Goal: Information Seeking & Learning: Learn about a topic

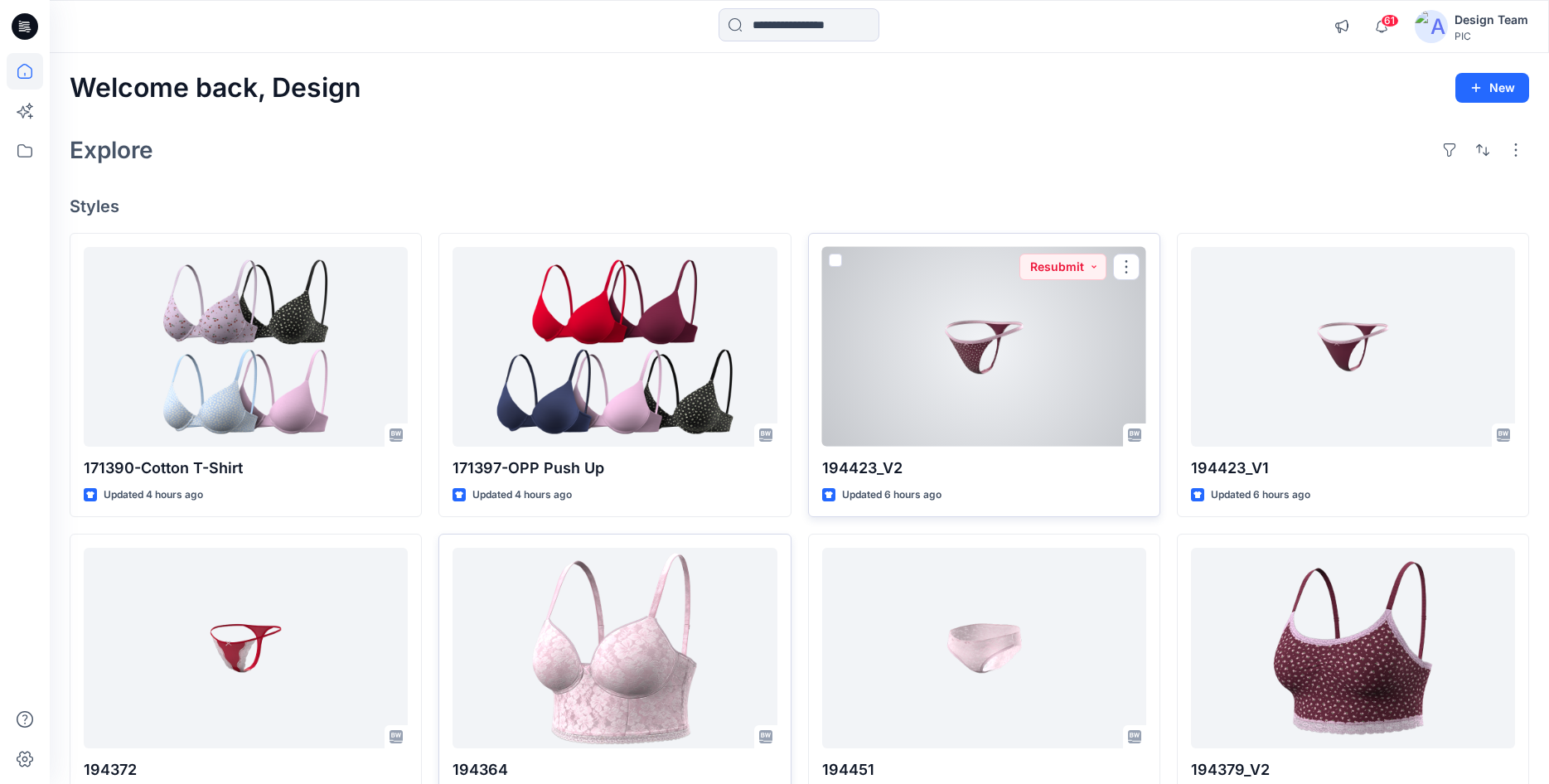
click at [948, 365] on div at bounding box center [983, 346] width 324 height 200
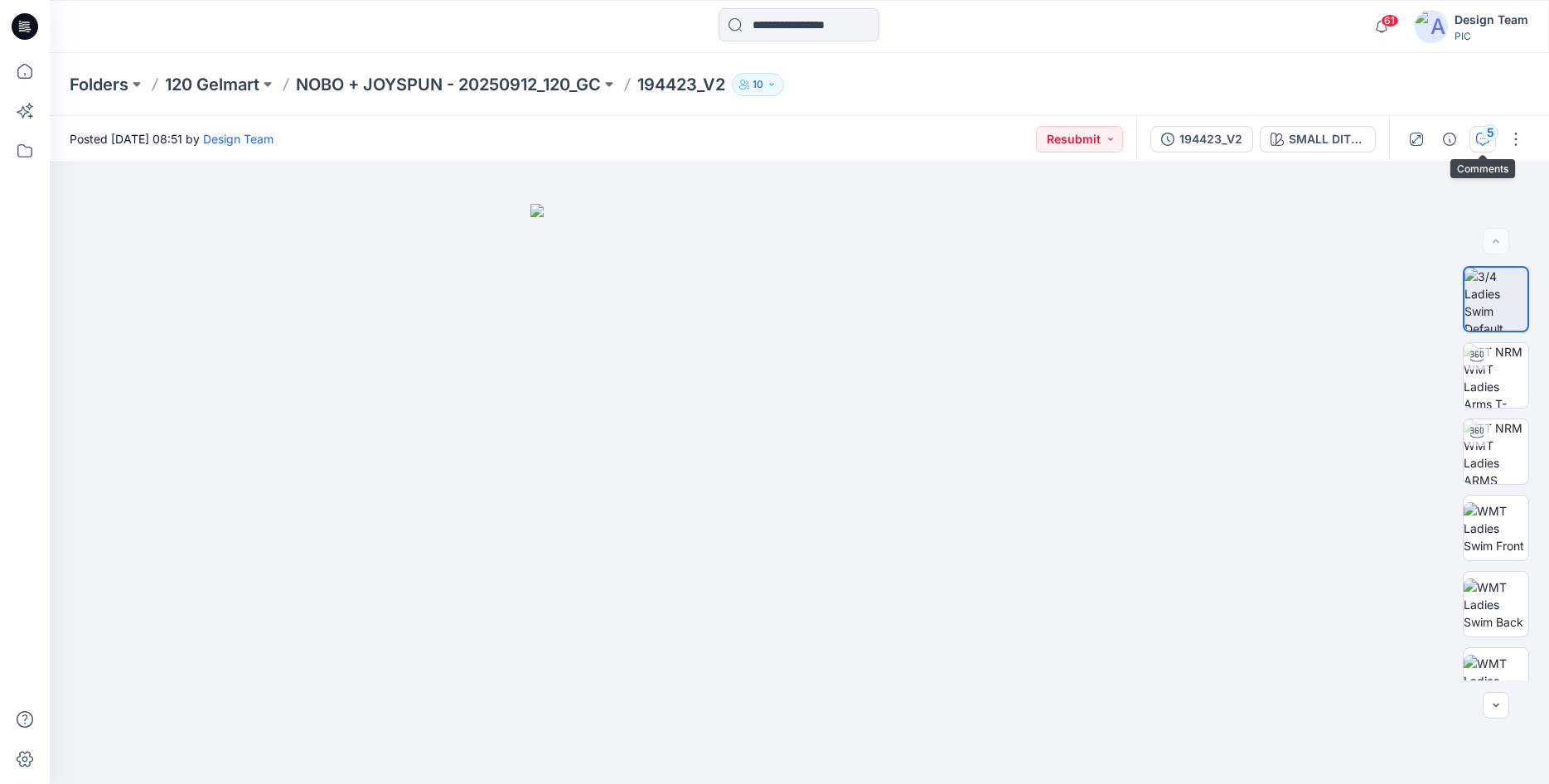
click at [1482, 137] on icon "button" at bounding box center [1483, 139] width 13 height 13
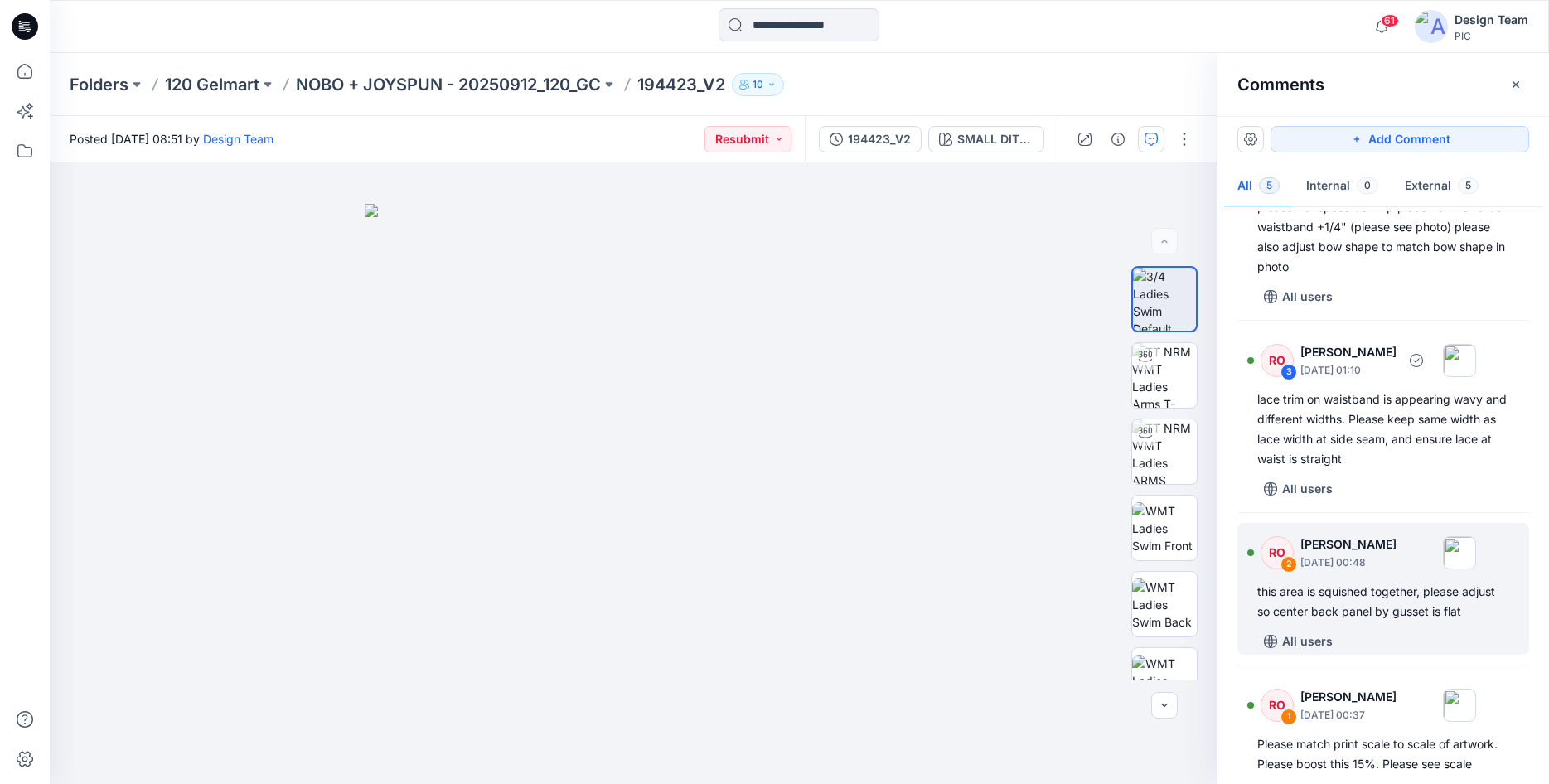
scroll to position [321, 0]
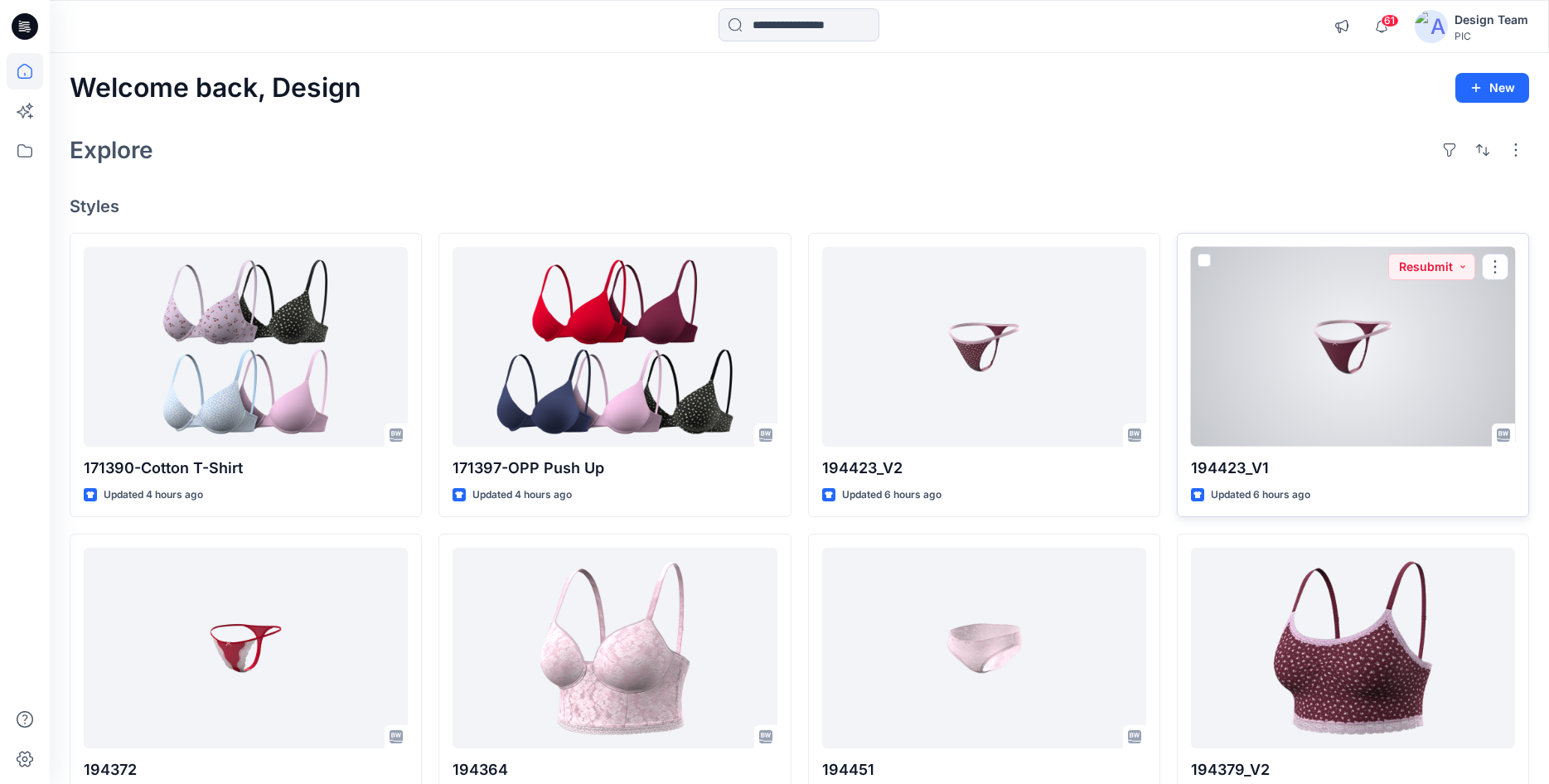
click at [1225, 310] on div at bounding box center [1353, 346] width 324 height 200
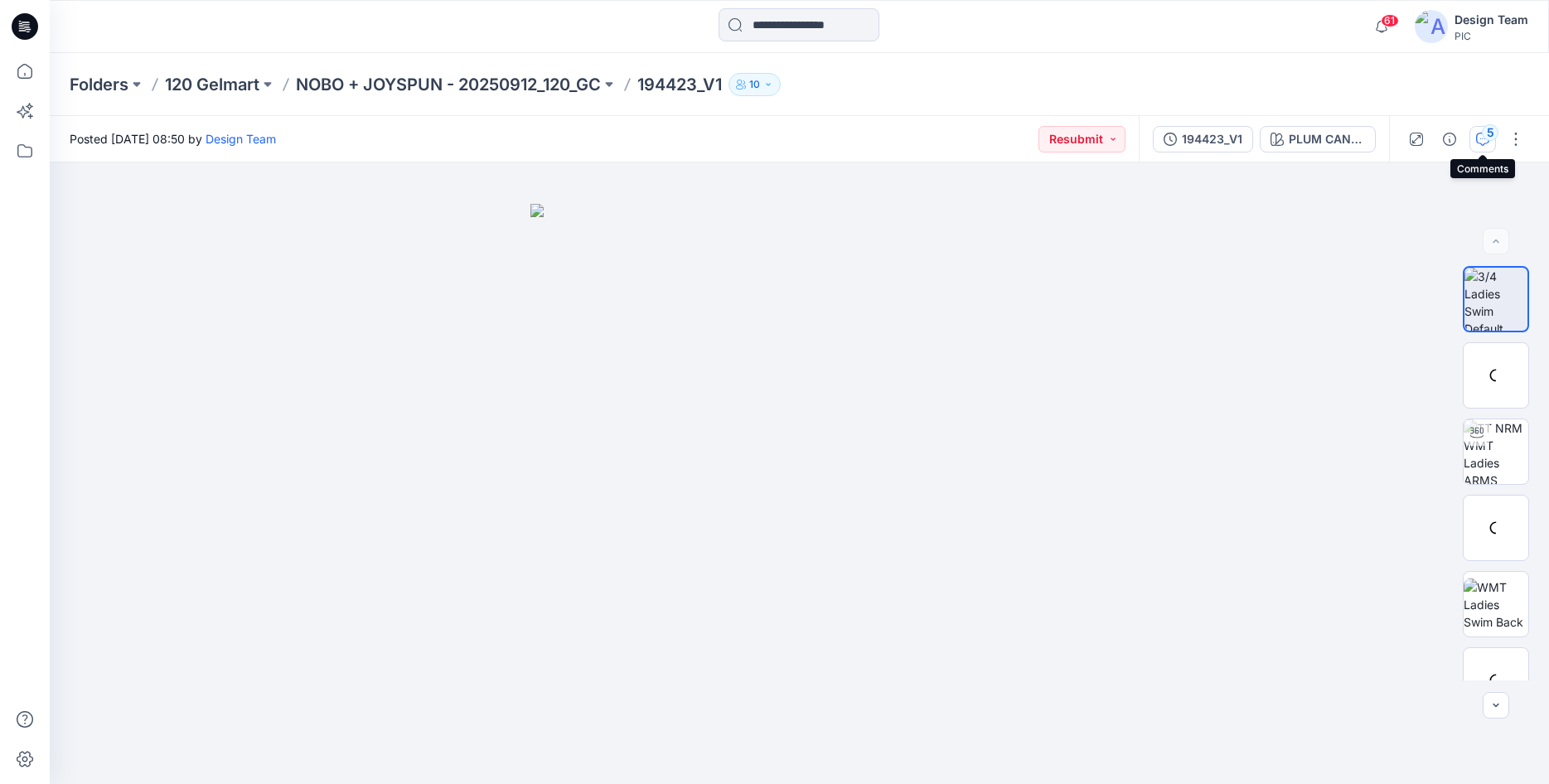
click at [1487, 131] on div "5" at bounding box center [1490, 133] width 17 height 17
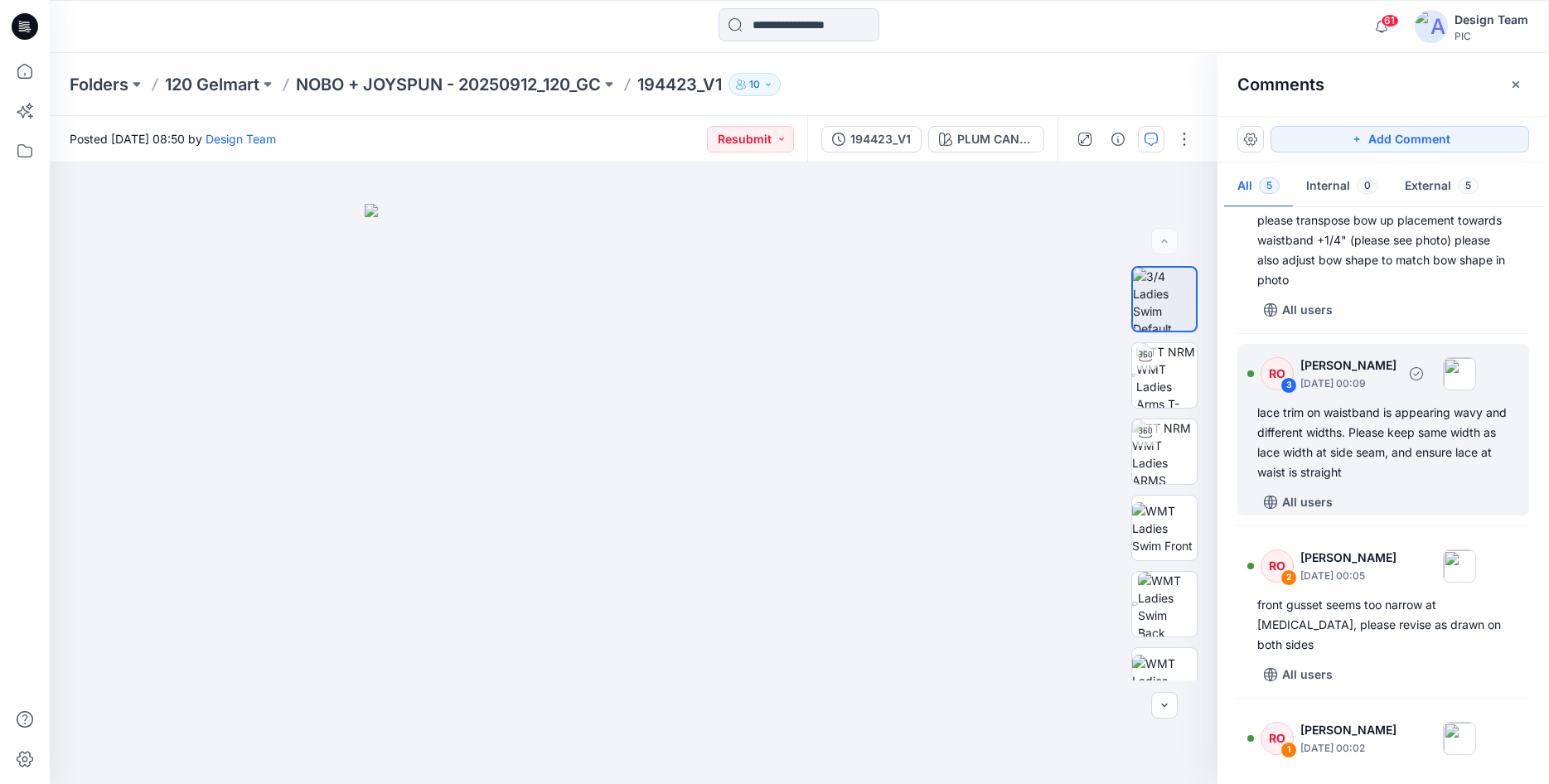
scroll to position [301, 0]
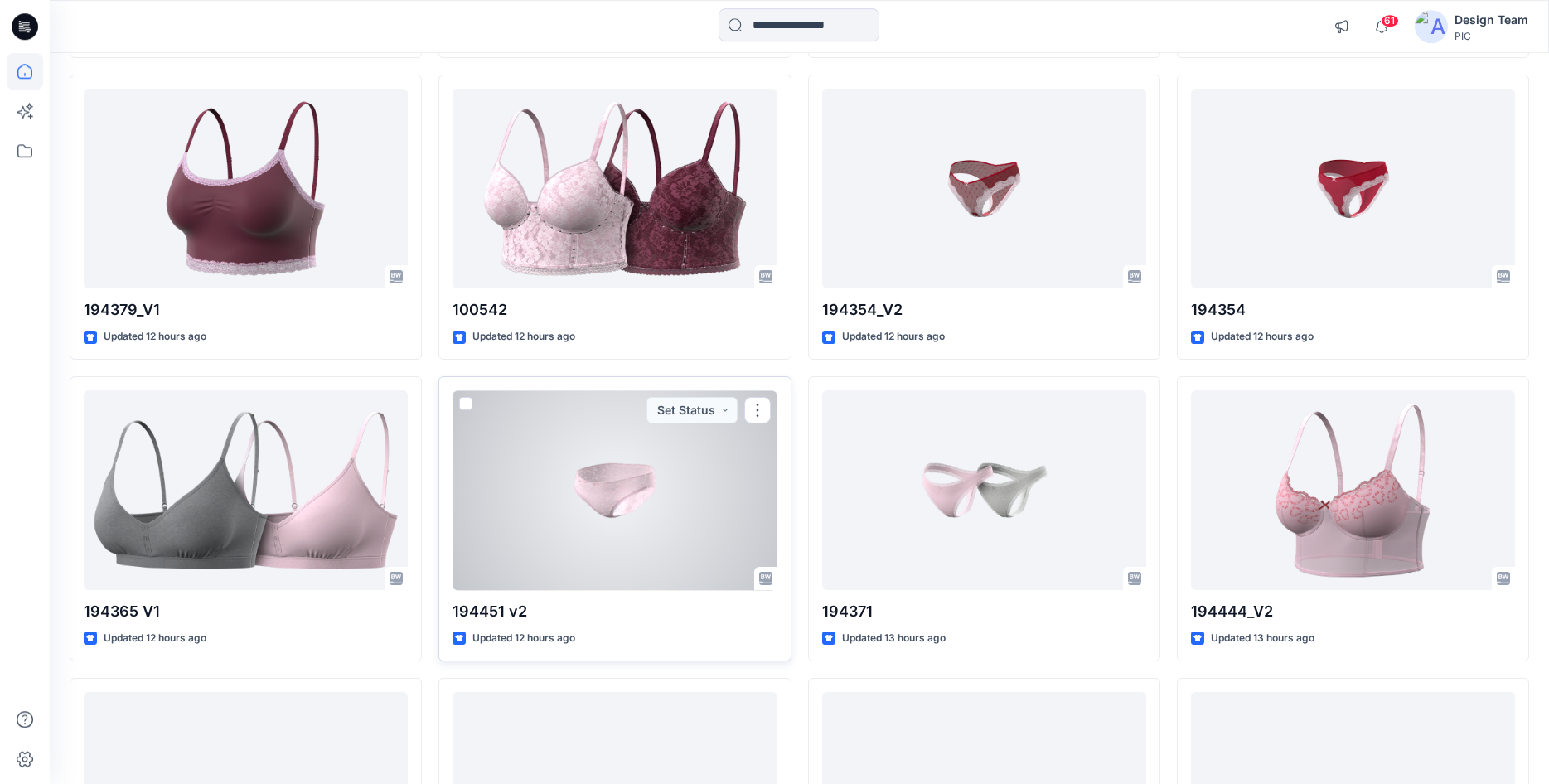
scroll to position [795, 0]
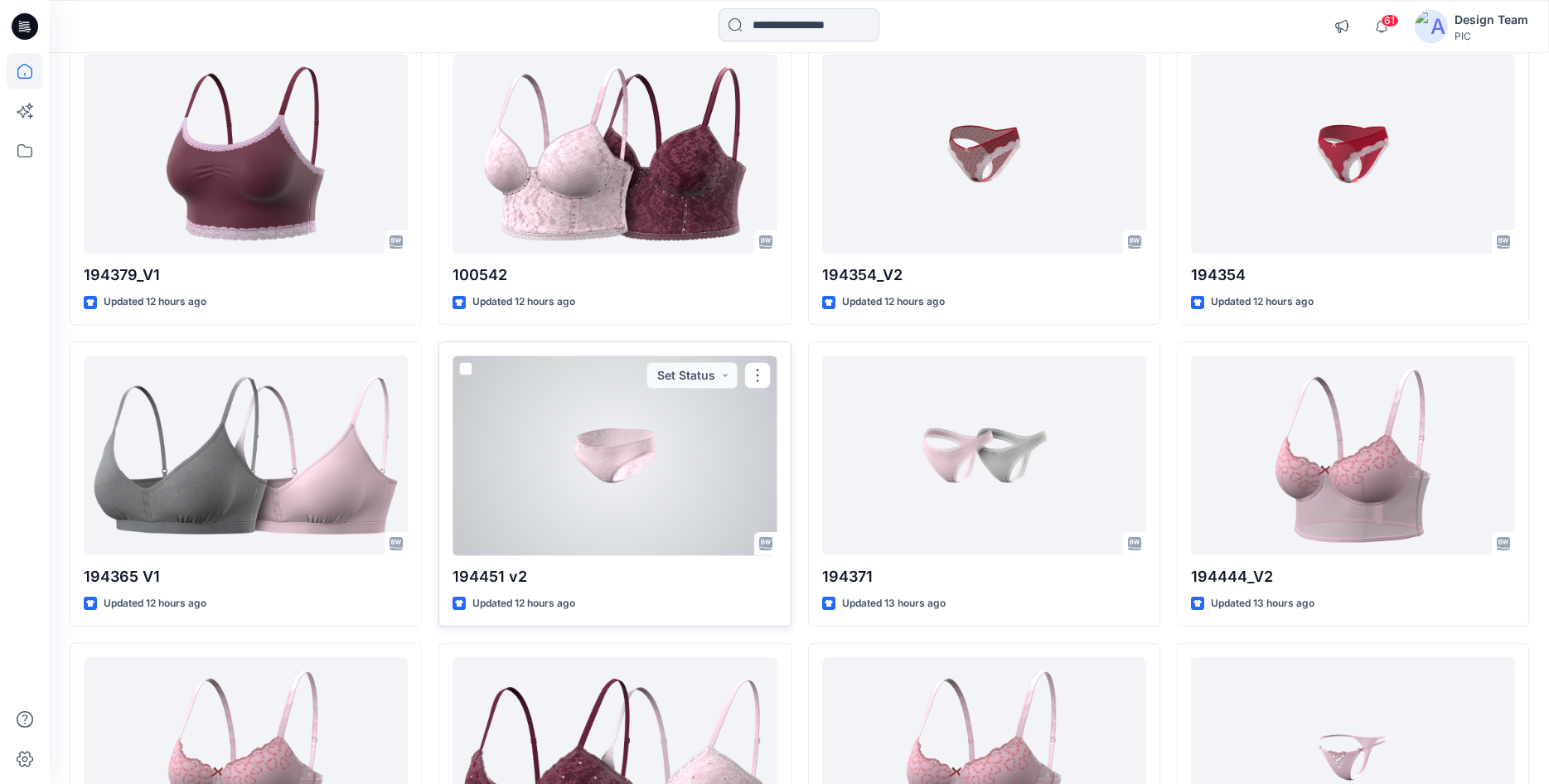
click at [684, 523] on div at bounding box center [614, 455] width 324 height 200
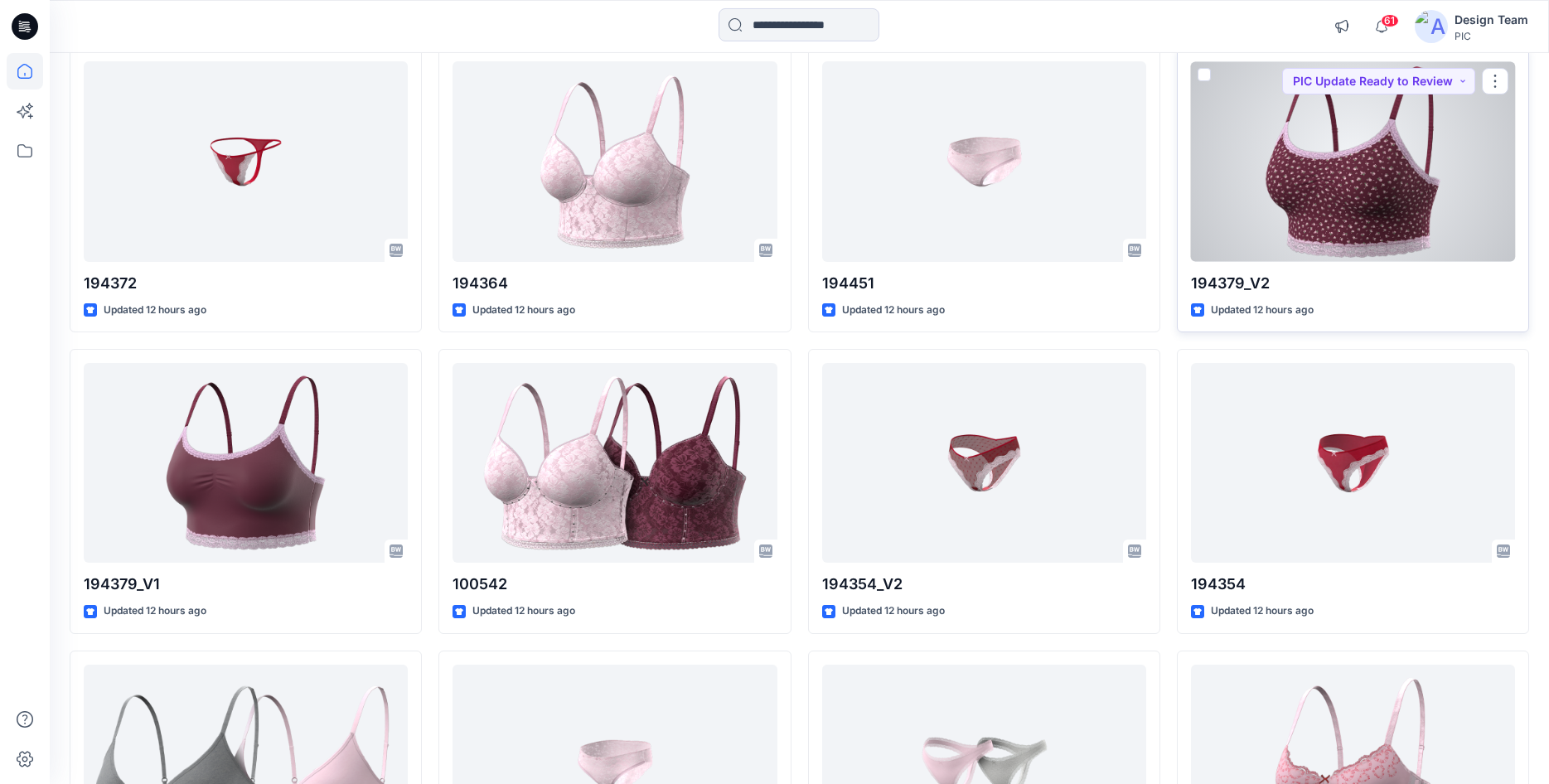
scroll to position [497, 0]
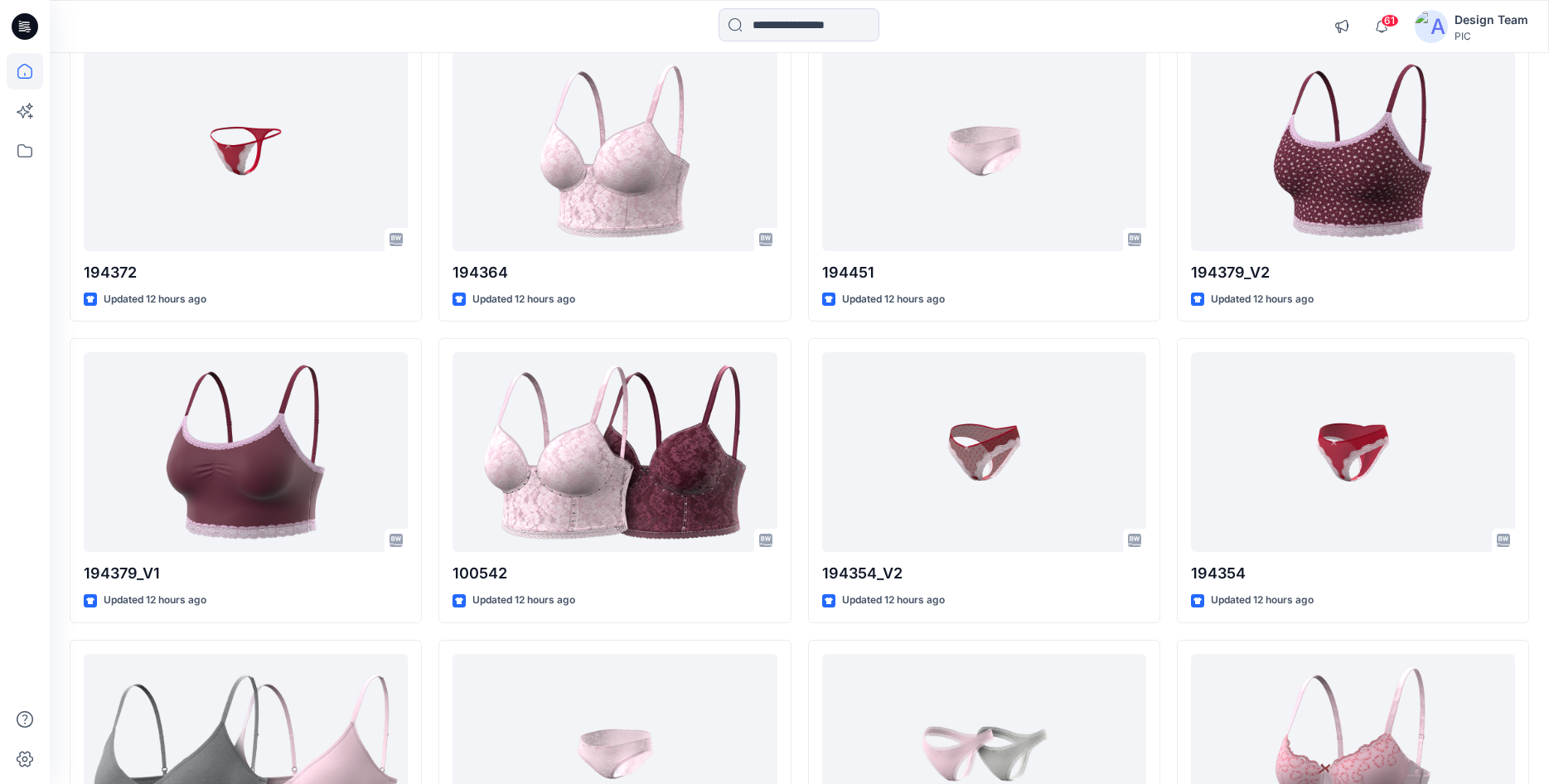
click at [1386, 23] on span "61" at bounding box center [1390, 20] width 18 height 13
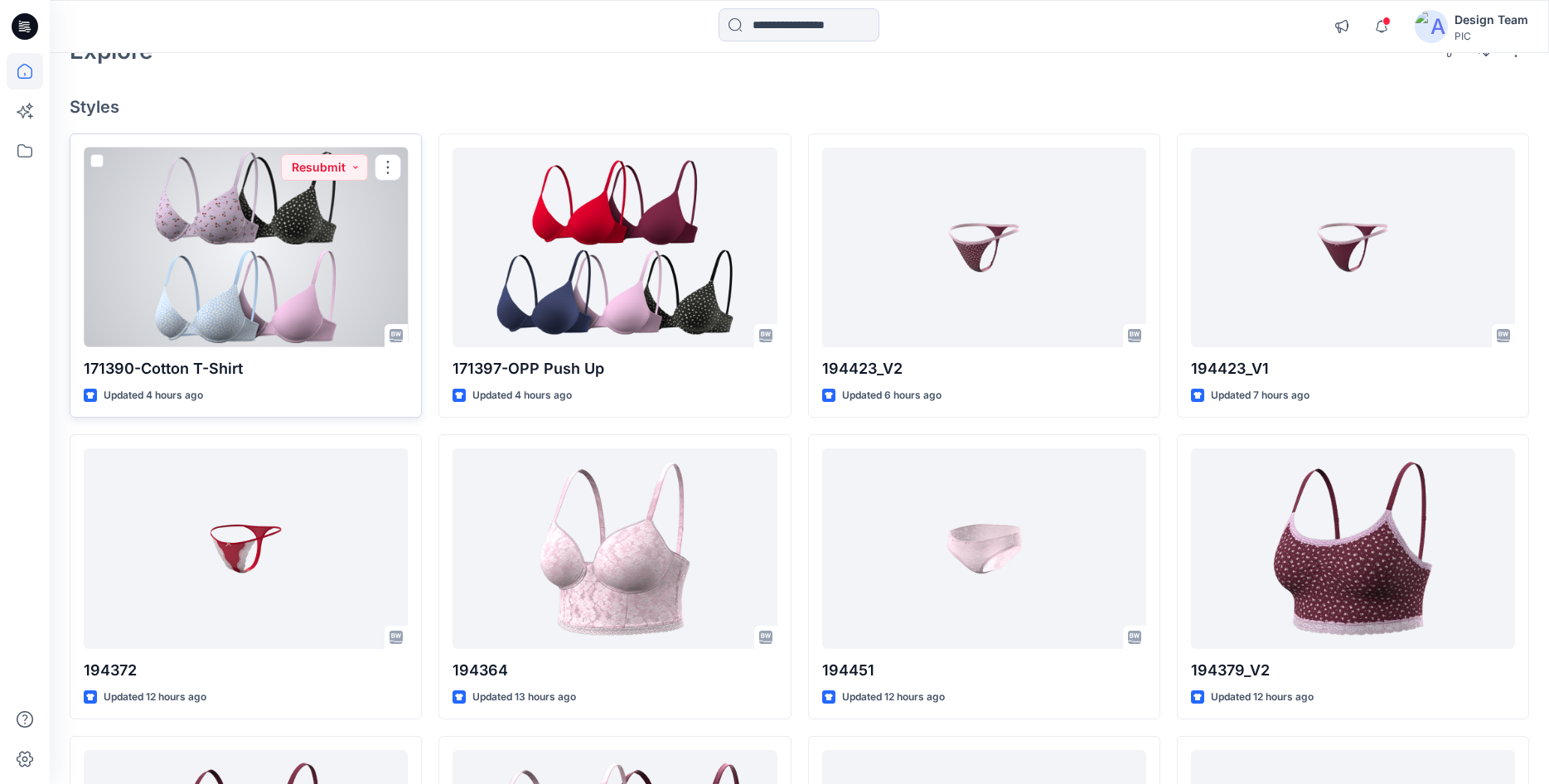
scroll to position [0, 0]
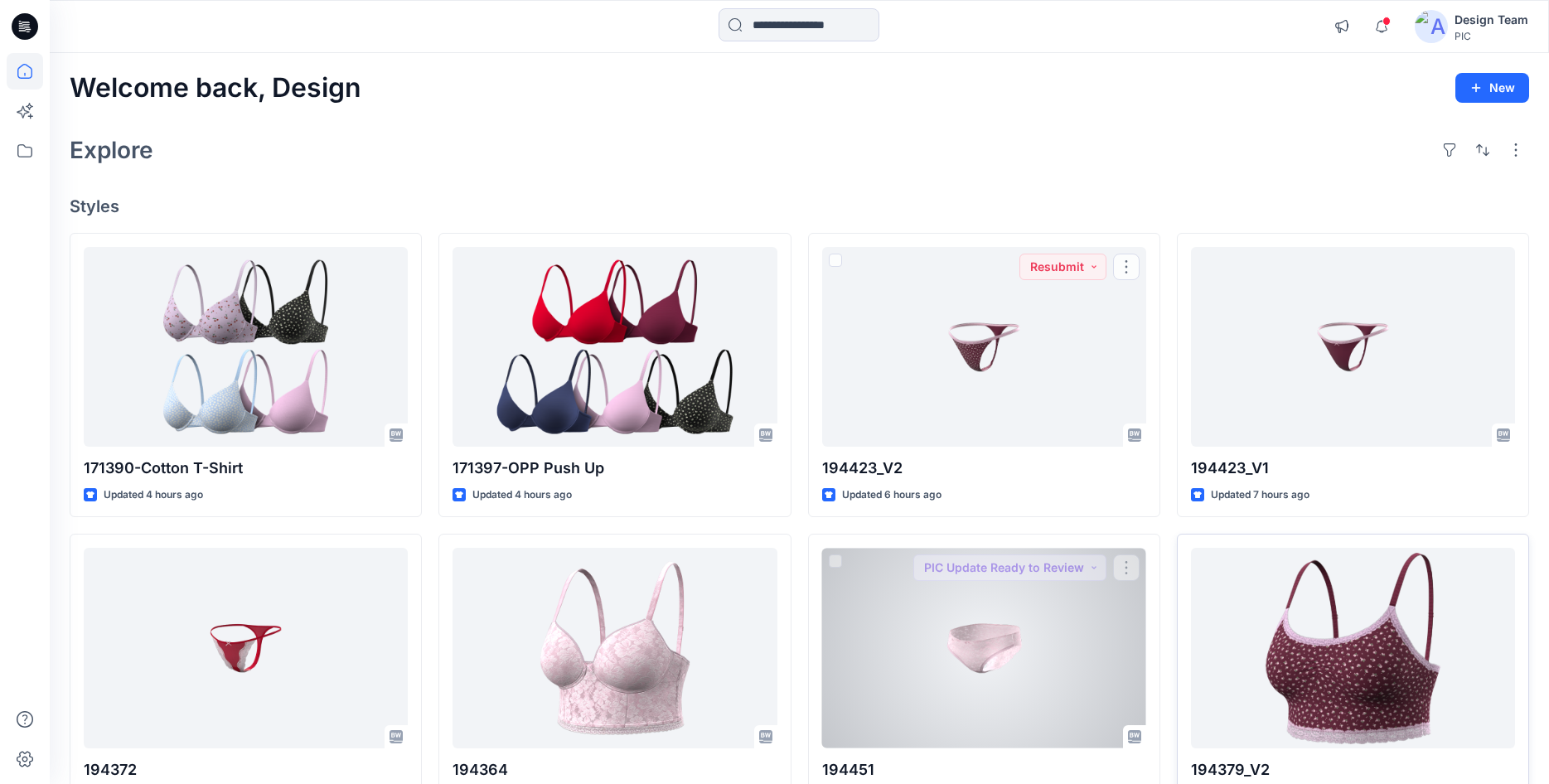
drag, startPoint x: 1046, startPoint y: 558, endPoint x: 1237, endPoint y: 635, distance: 205.9
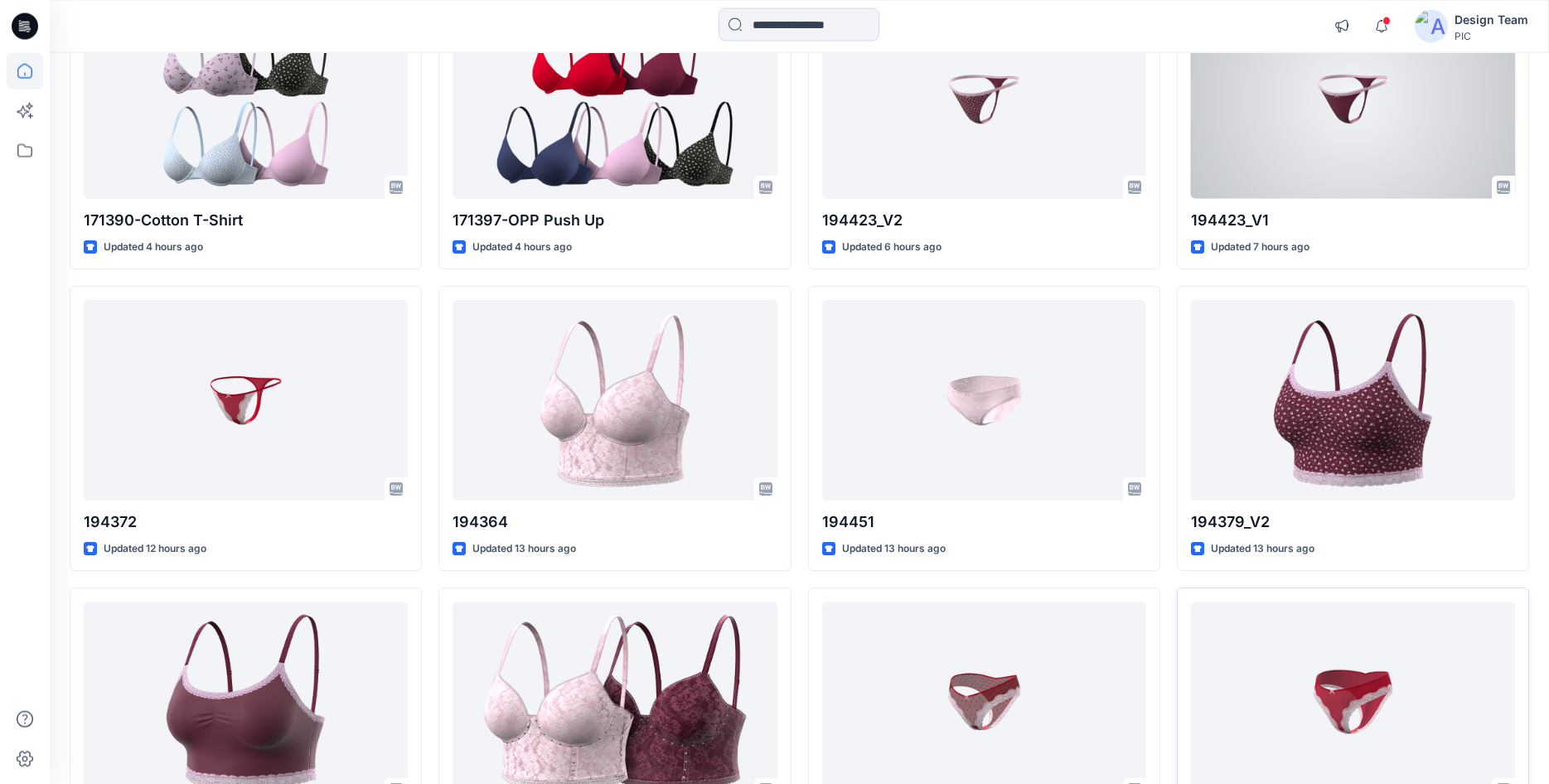
scroll to position [497, 0]
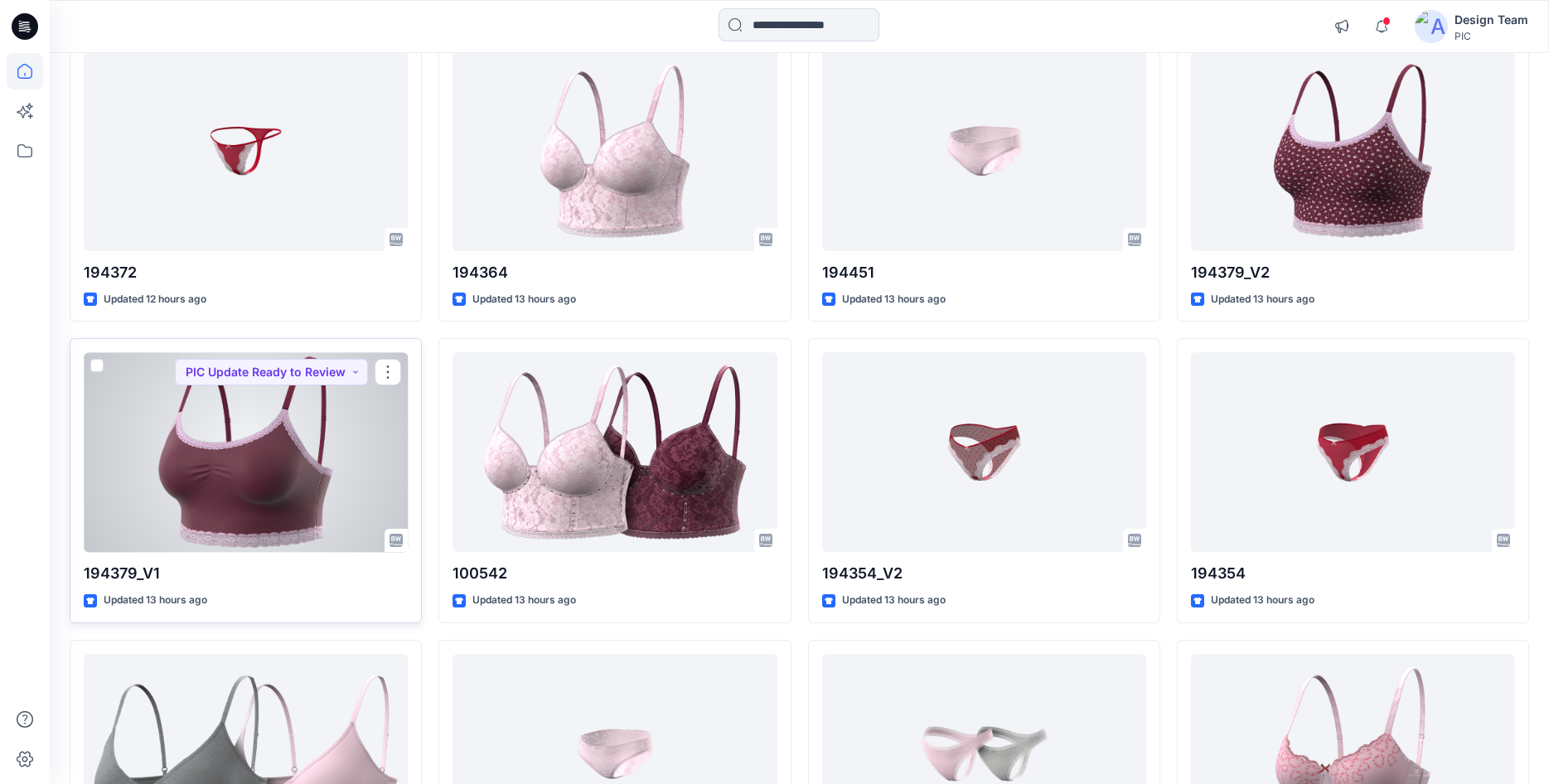
click at [245, 480] on div at bounding box center [246, 452] width 324 height 200
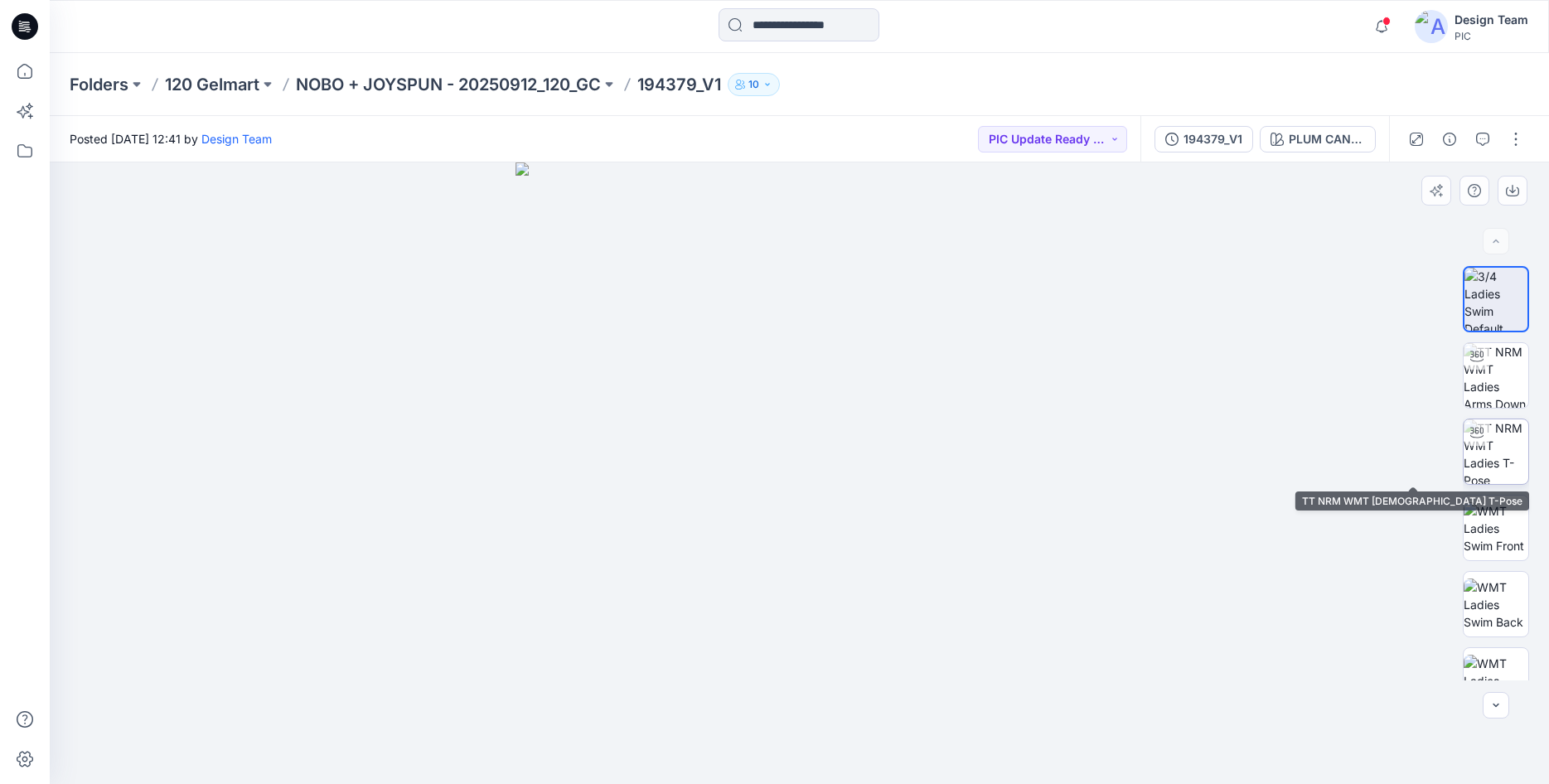
click at [1509, 452] on img at bounding box center [1496, 451] width 64 height 64
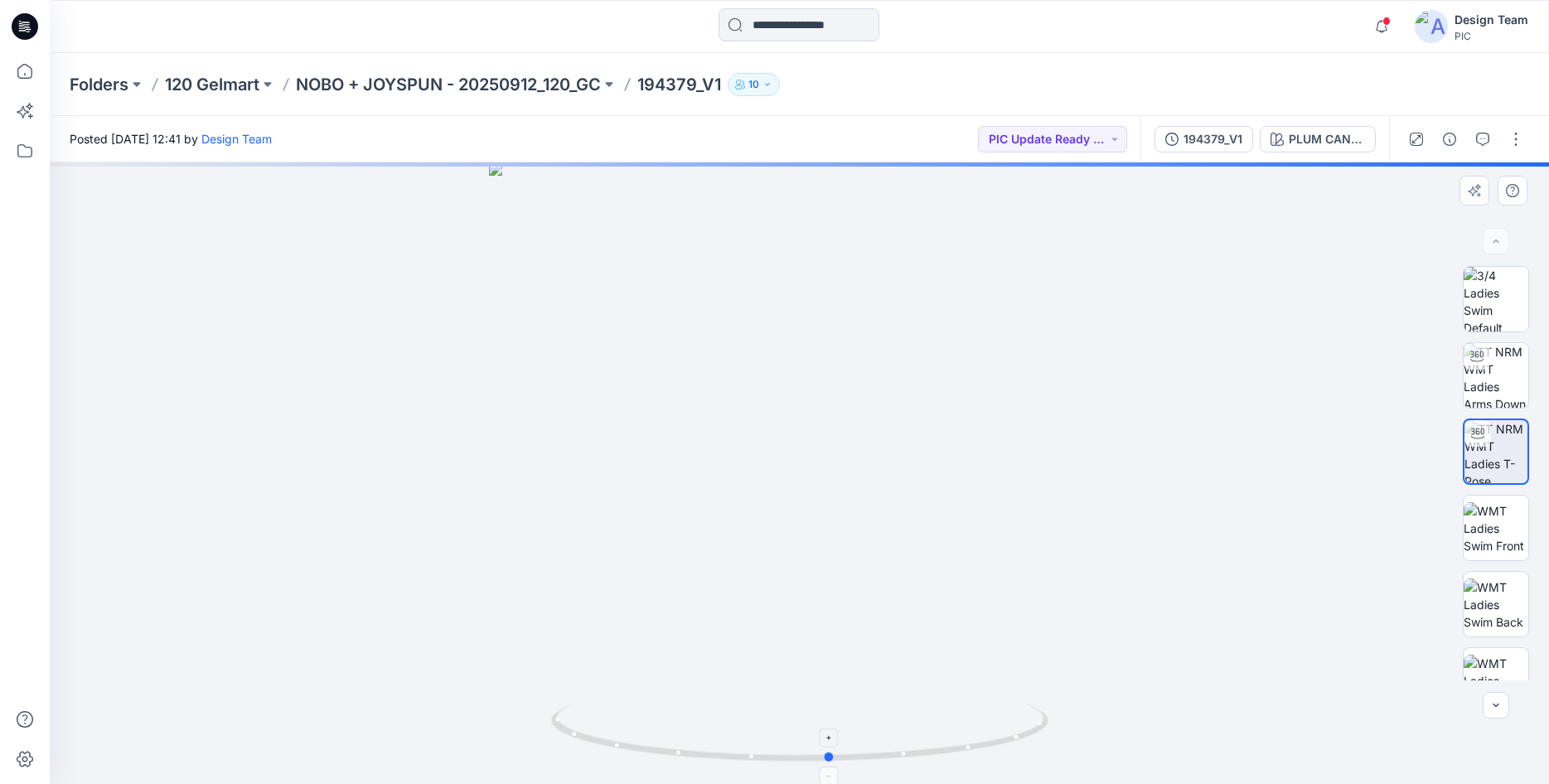
drag, startPoint x: 894, startPoint y: 760, endPoint x: 948, endPoint y: 763, distance: 54.1
click at [948, 763] on icon at bounding box center [802, 735] width 501 height 62
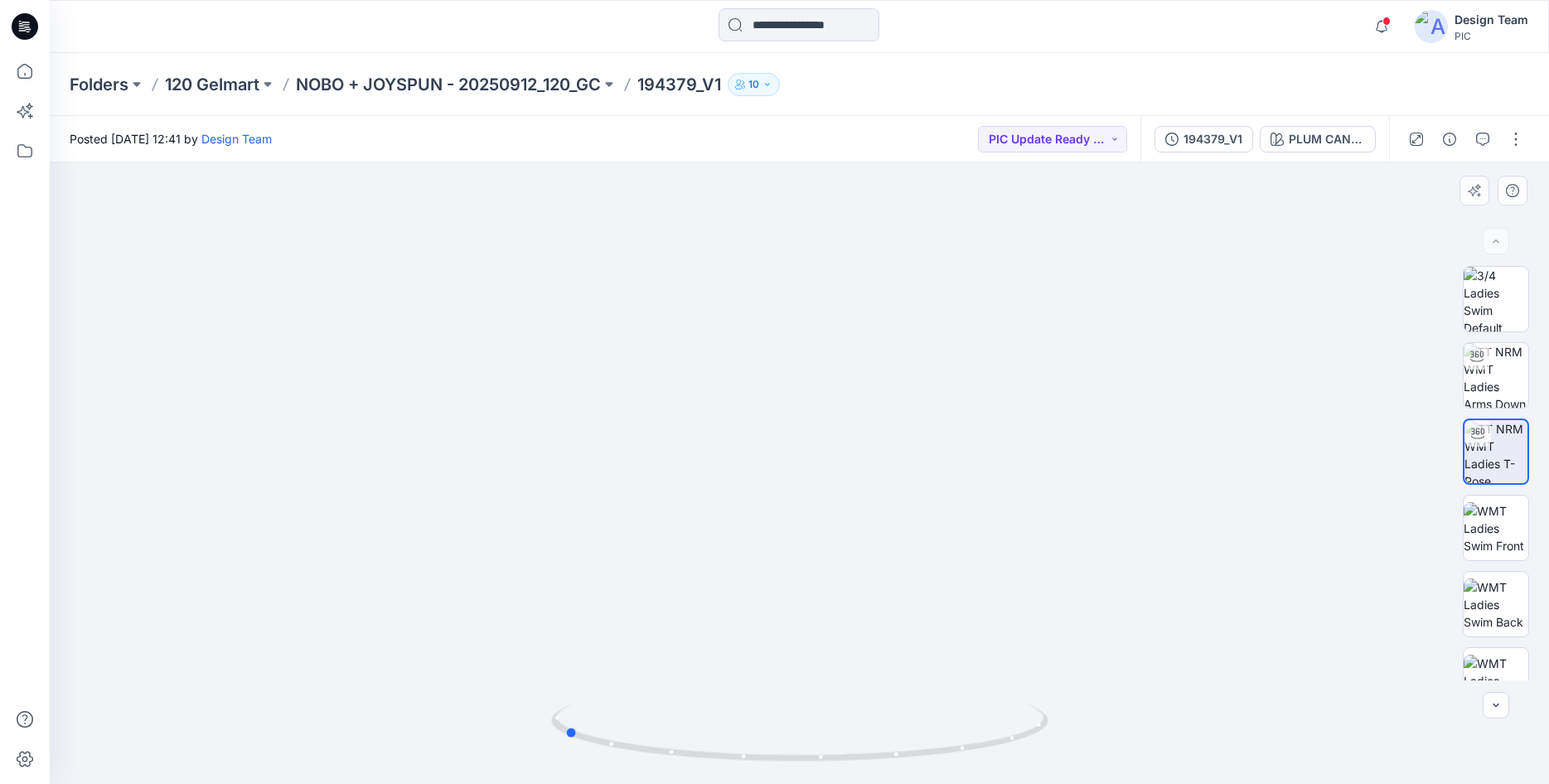
drag, startPoint x: 856, startPoint y: 759, endPoint x: 610, endPoint y: 688, distance: 256.0
click at [610, 688] on div at bounding box center [799, 473] width 1499 height 622
drag, startPoint x: 787, startPoint y: 735, endPoint x: 874, endPoint y: 738, distance: 87.1
click at [874, 738] on icon at bounding box center [802, 735] width 501 height 62
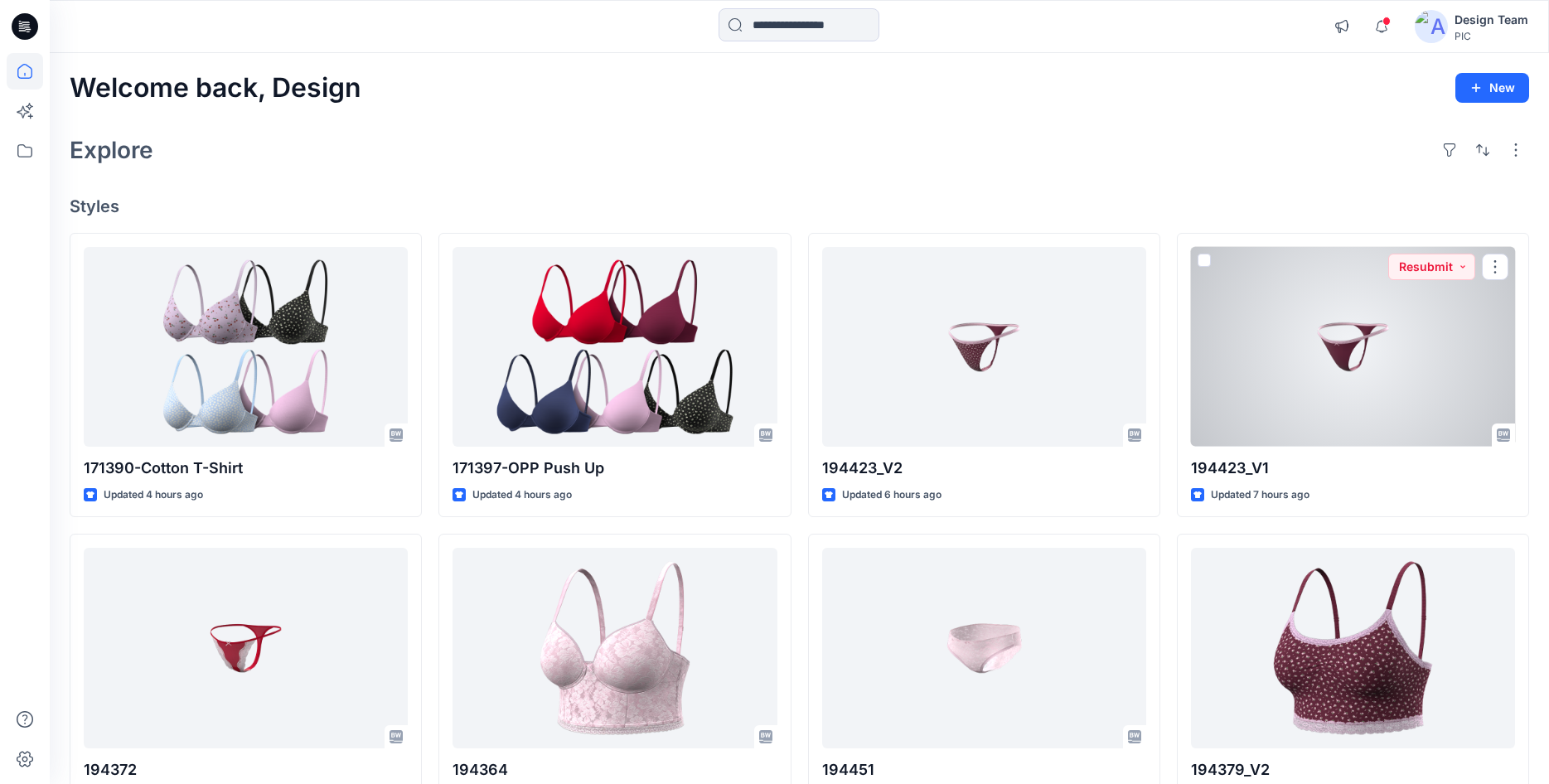
click at [1296, 358] on div at bounding box center [1353, 346] width 324 height 200
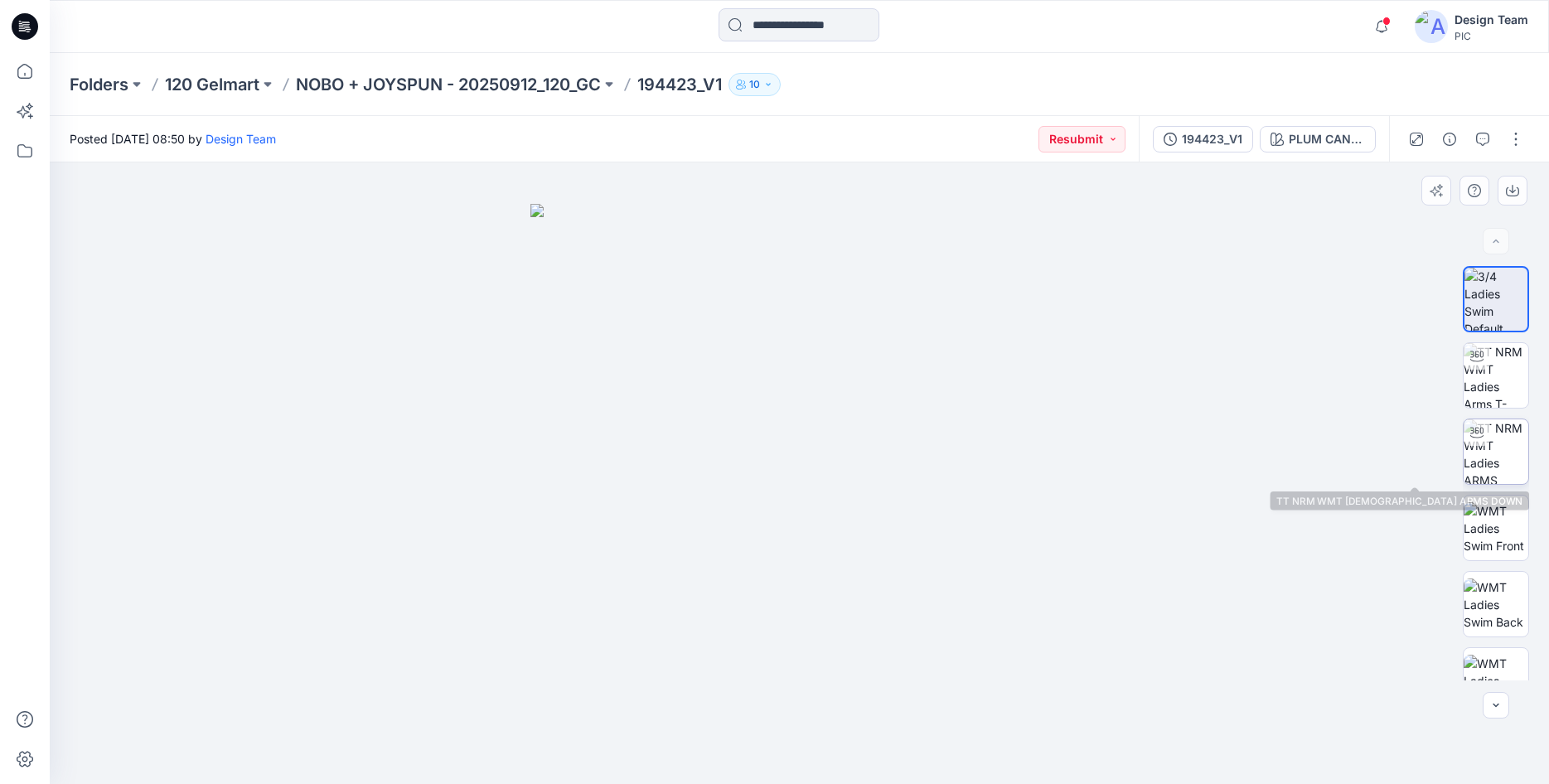
click at [1489, 464] on img at bounding box center [1496, 451] width 64 height 64
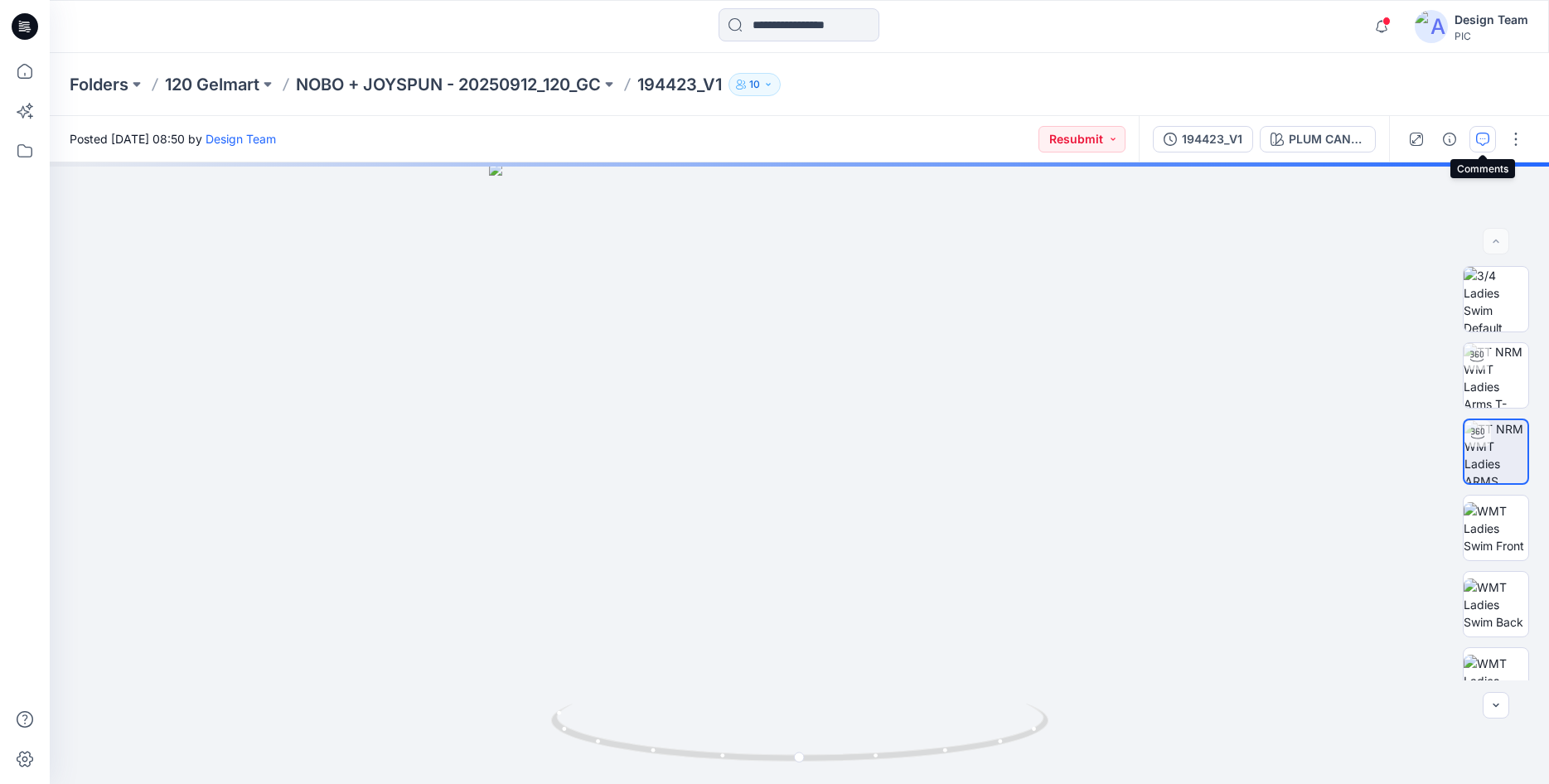
click at [1472, 143] on button "button" at bounding box center [1483, 139] width 27 height 27
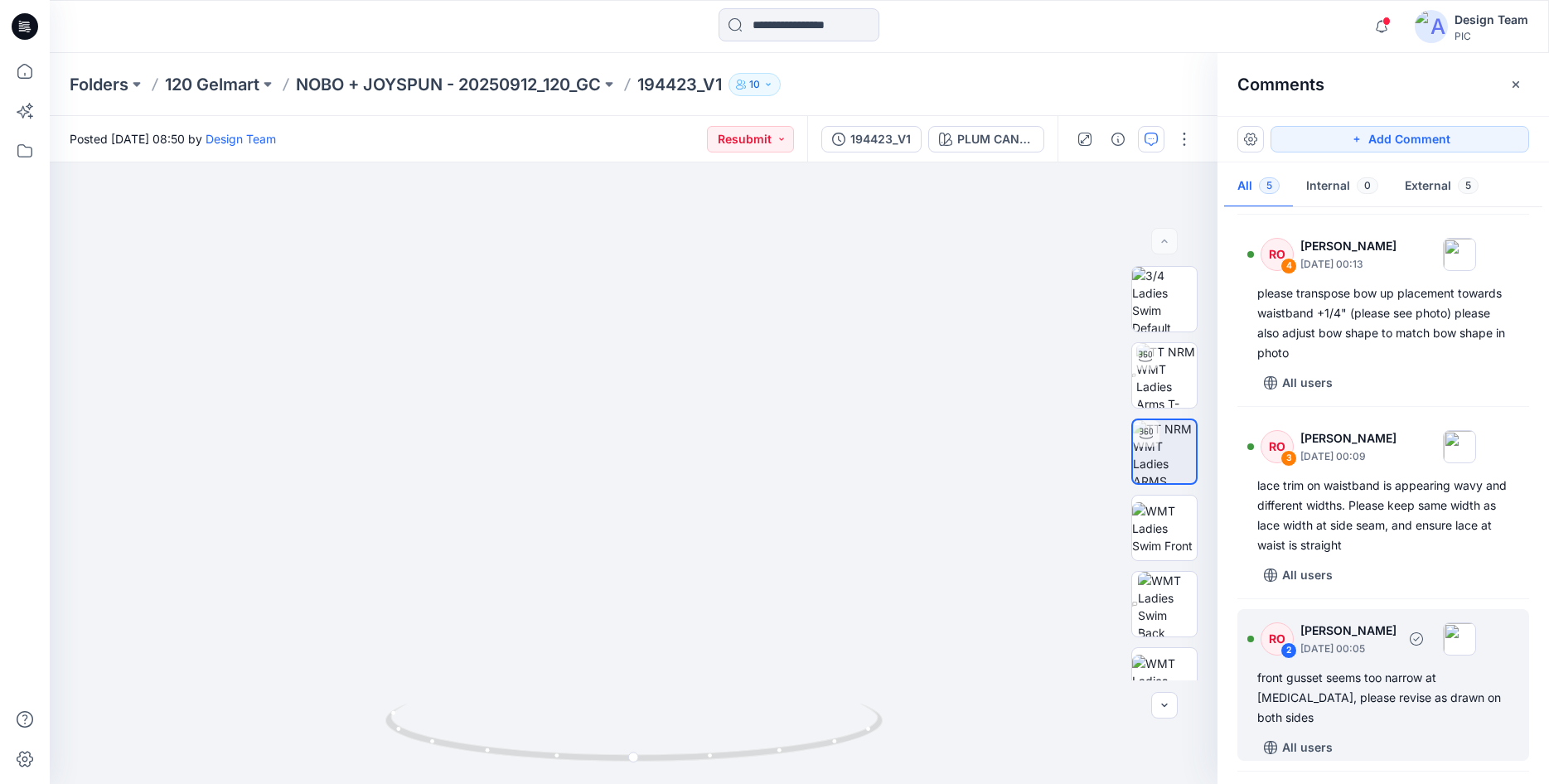
scroll to position [301, 0]
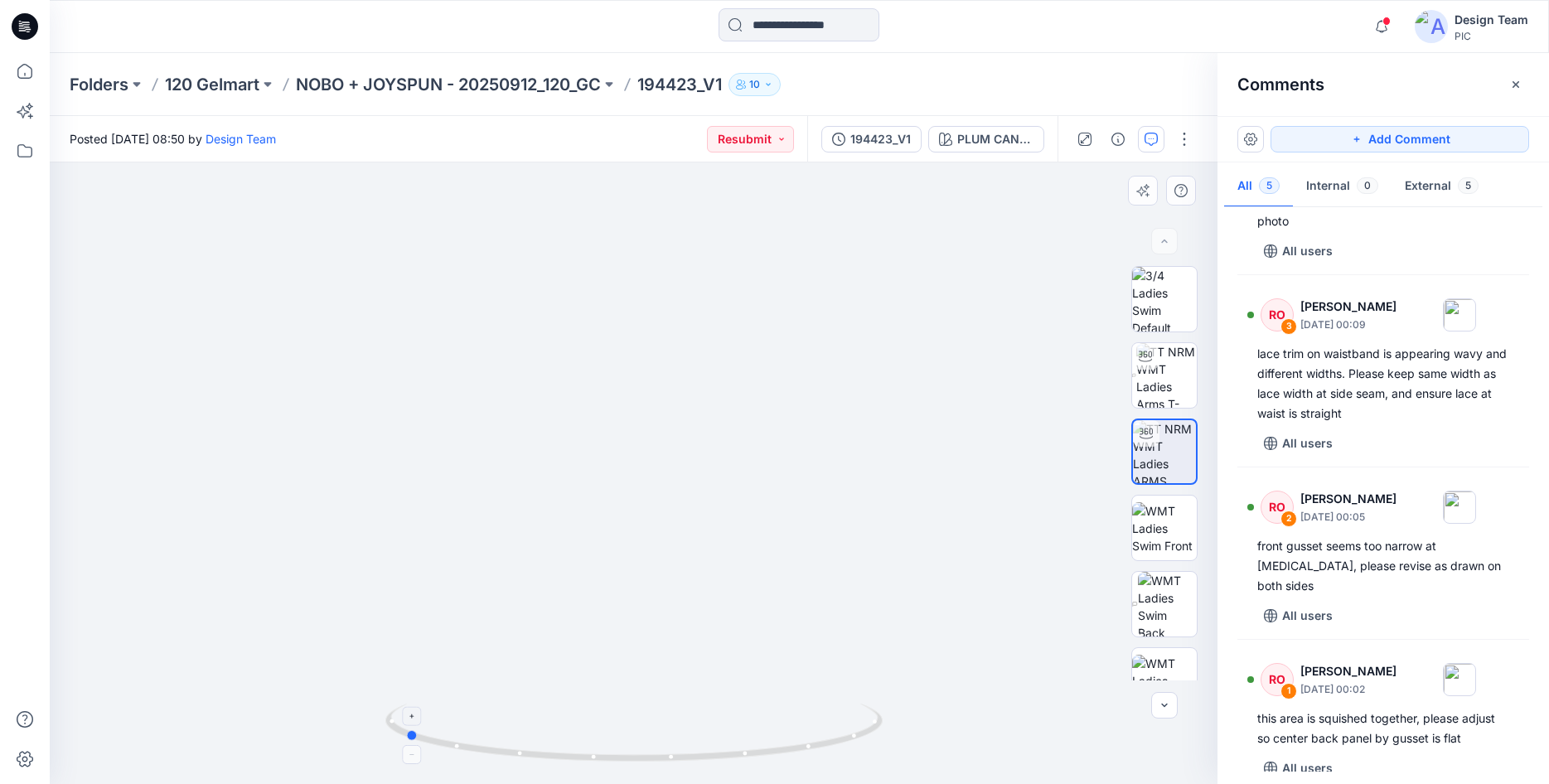
drag, startPoint x: 821, startPoint y: 741, endPoint x: 615, endPoint y: 739, distance: 206.0
click at [615, 739] on icon at bounding box center [636, 735] width 501 height 62
drag, startPoint x: 490, startPoint y: 752, endPoint x: 781, endPoint y: 766, distance: 291.3
click at [36, 32] on icon at bounding box center [25, 26] width 27 height 27
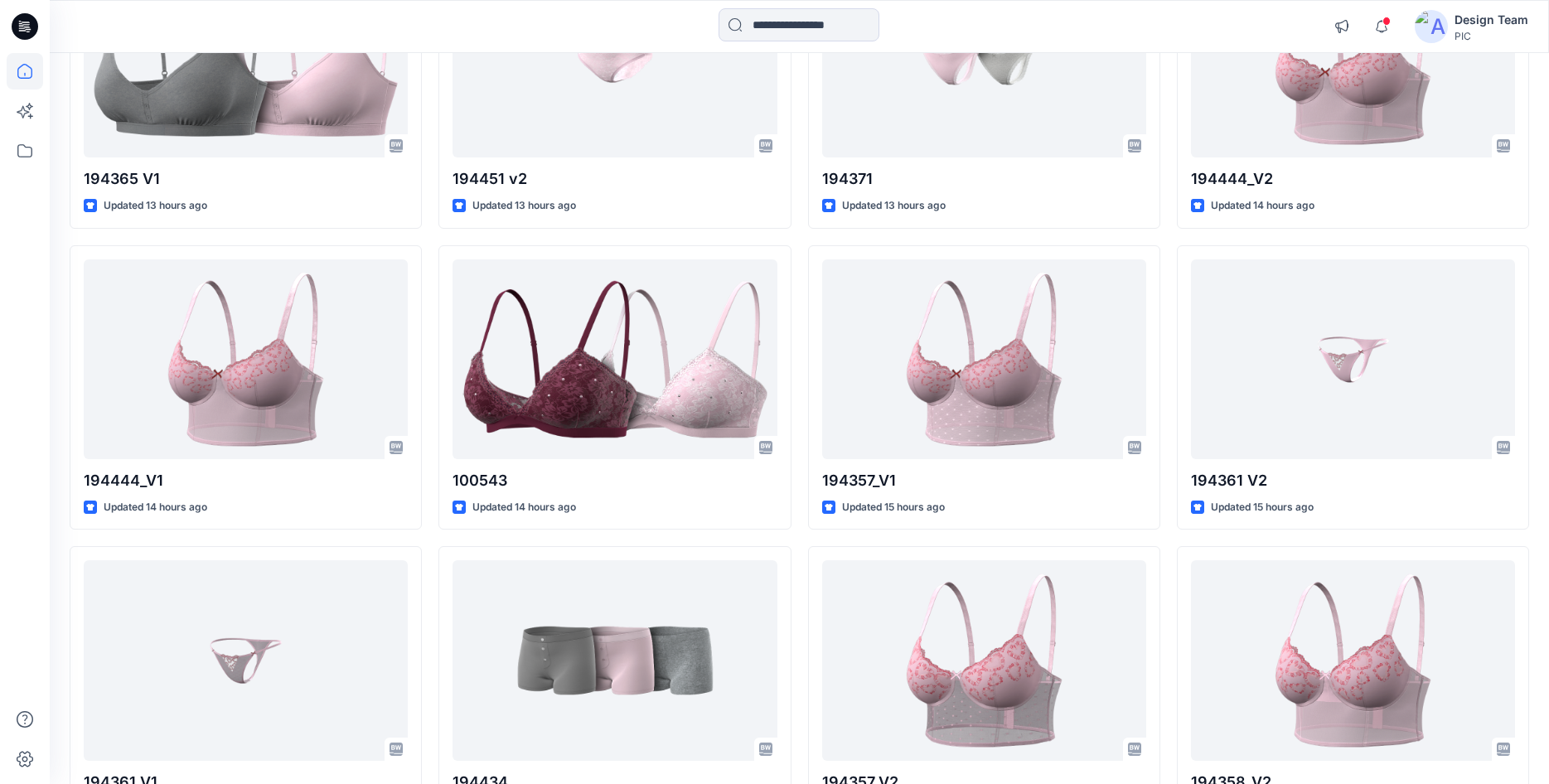
scroll to position [895, 0]
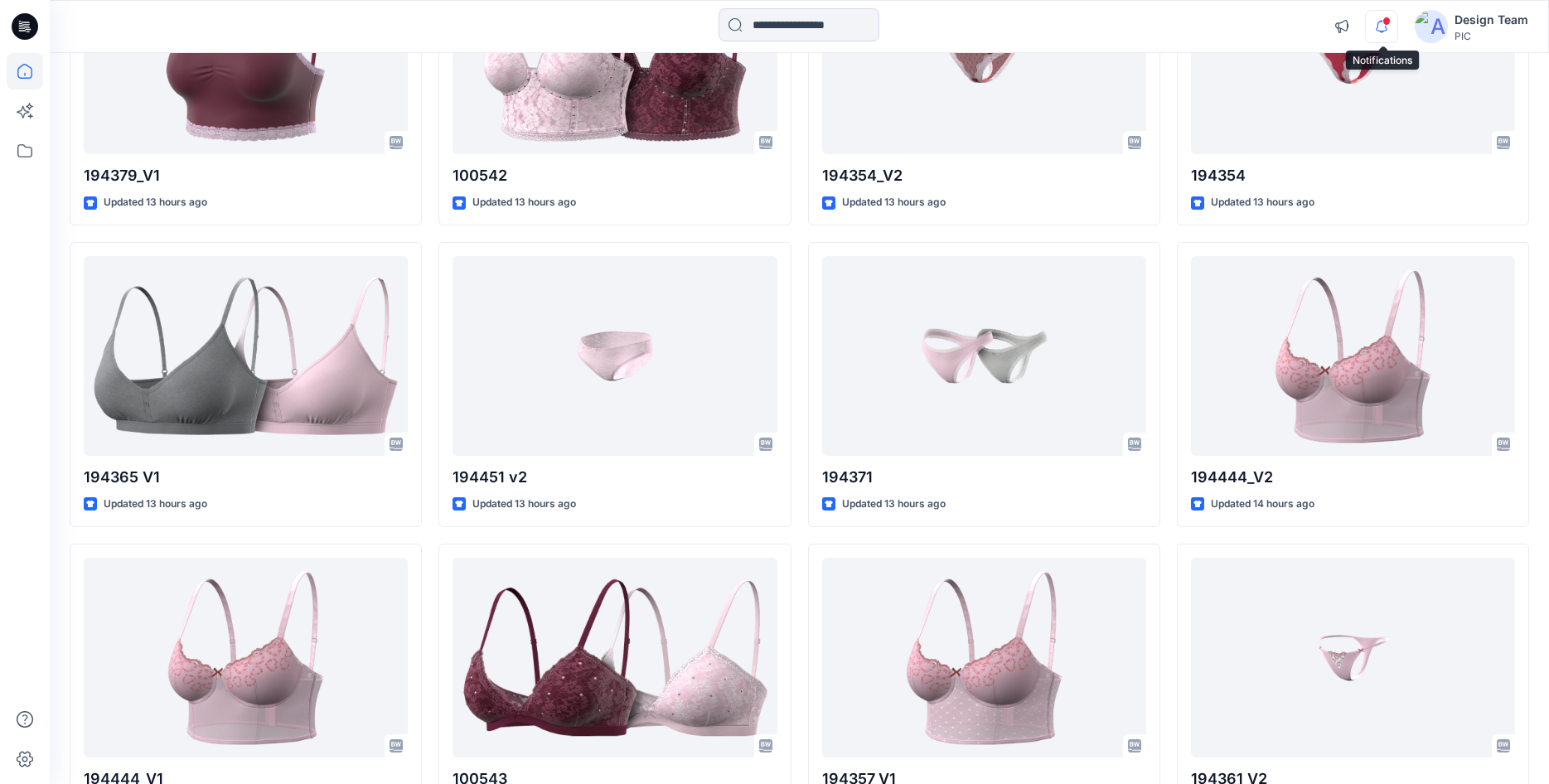
click at [1380, 28] on icon "button" at bounding box center [1382, 26] width 32 height 33
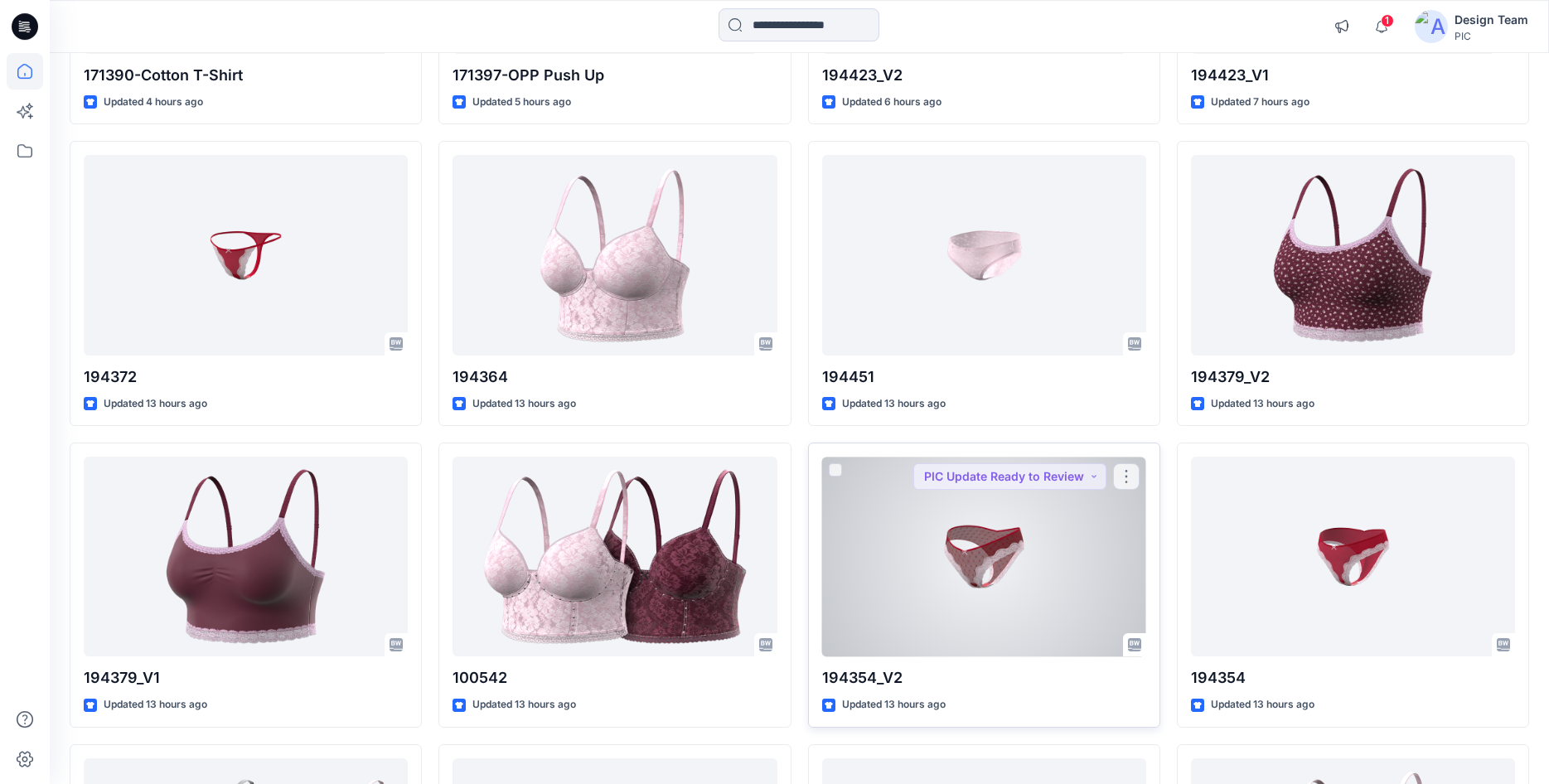
scroll to position [398, 0]
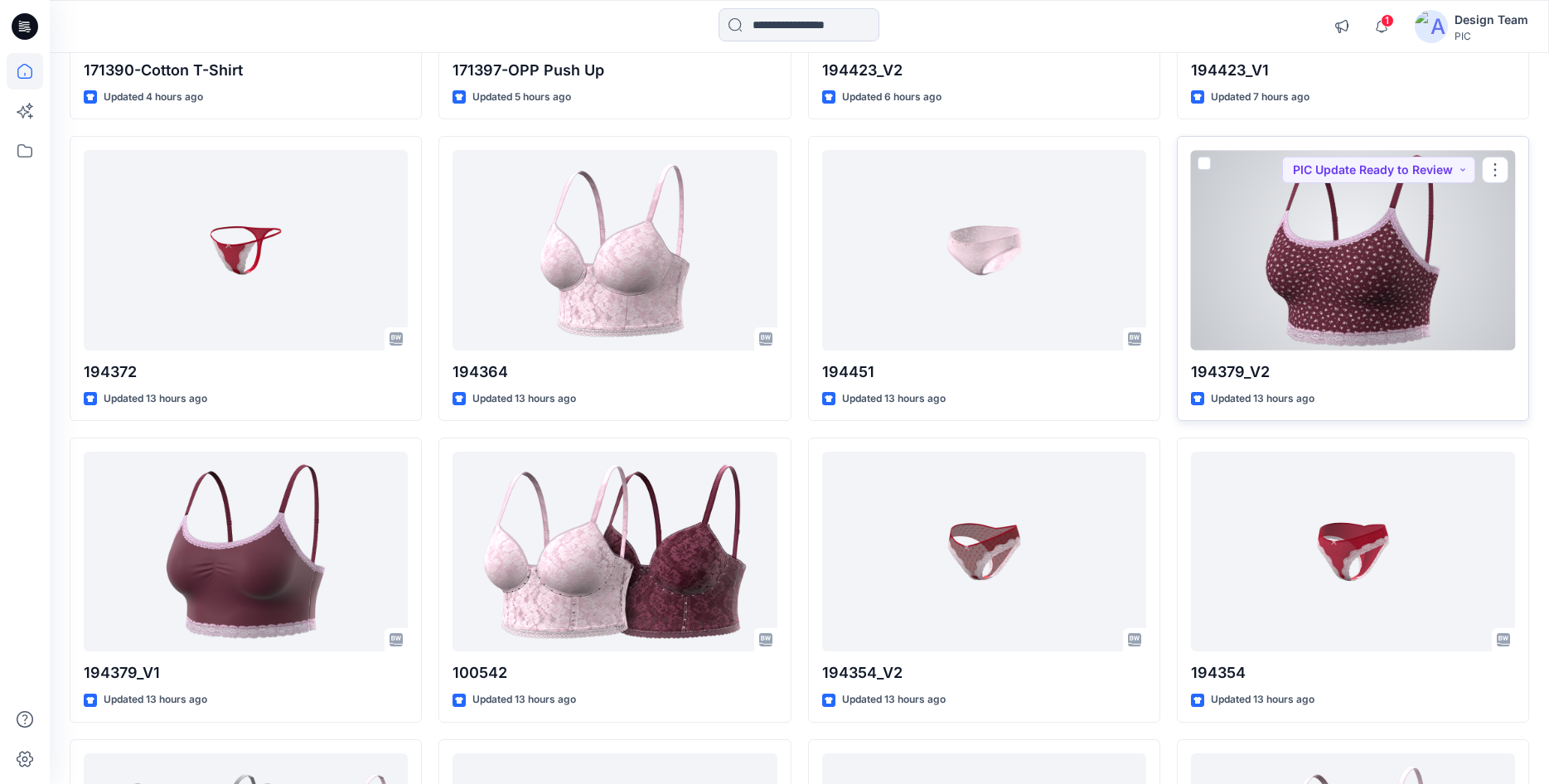
click at [1309, 255] on div at bounding box center [1353, 249] width 324 height 200
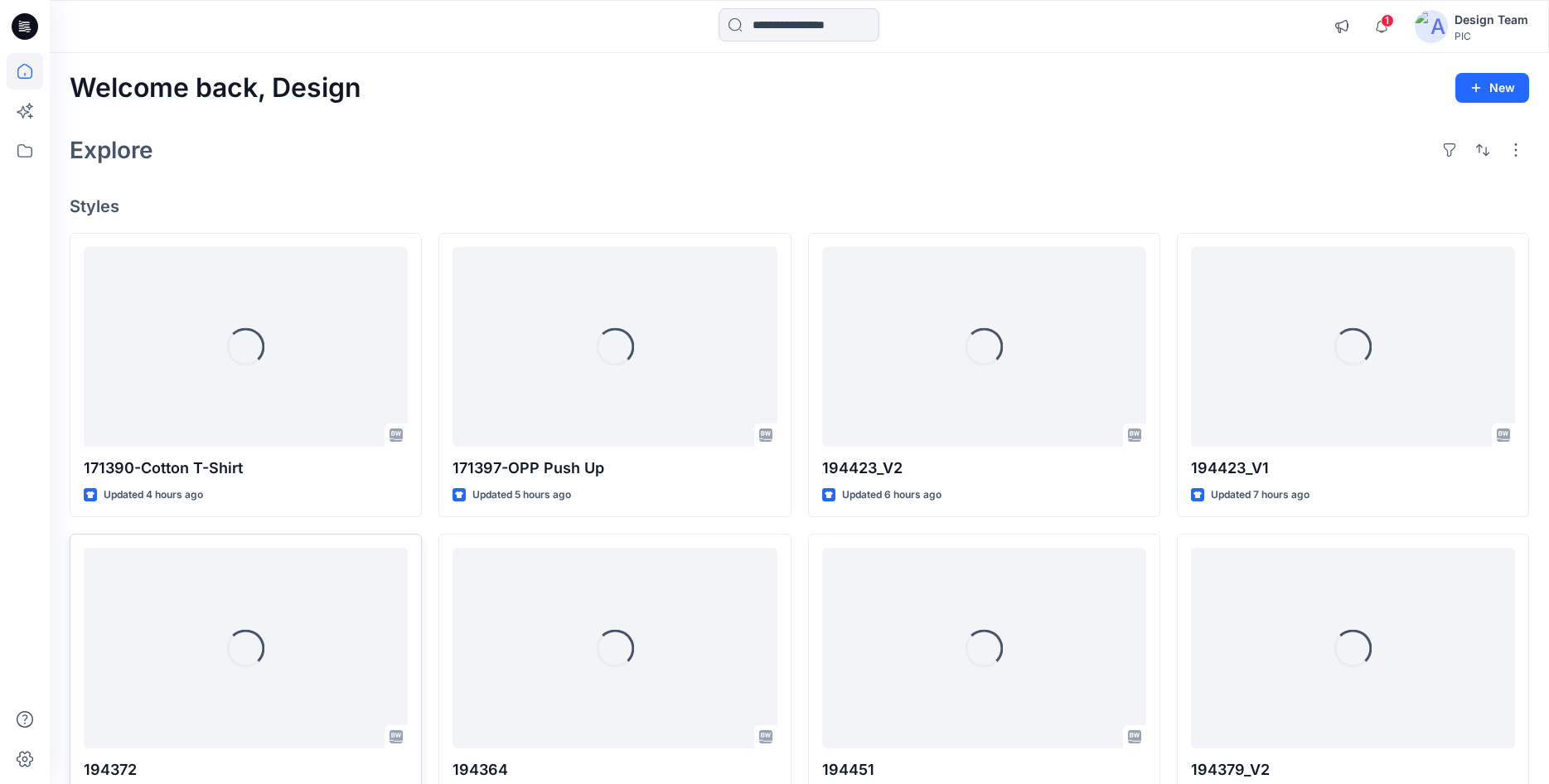
scroll to position [398, 0]
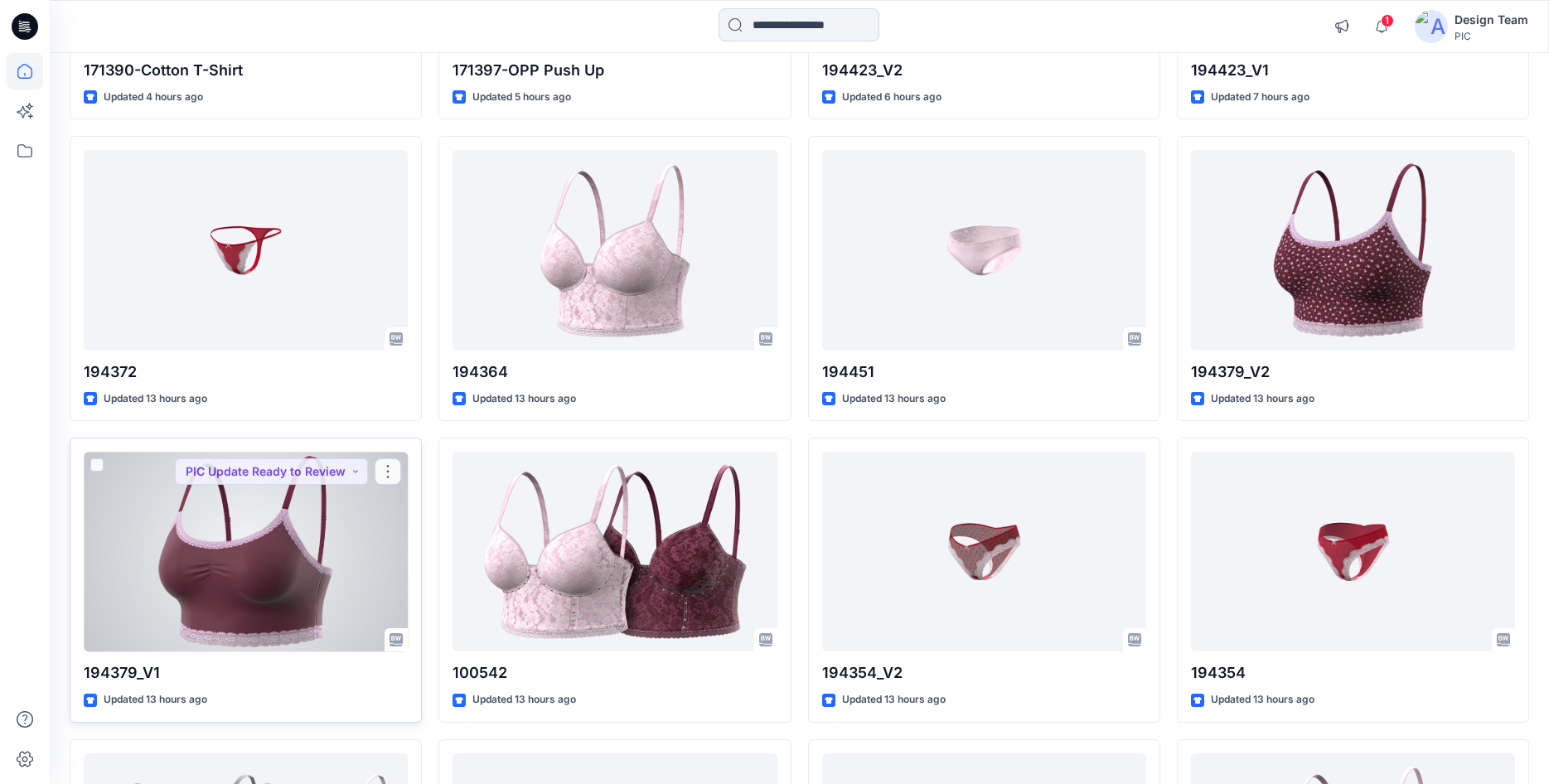
click at [270, 508] on div at bounding box center [246, 551] width 324 height 200
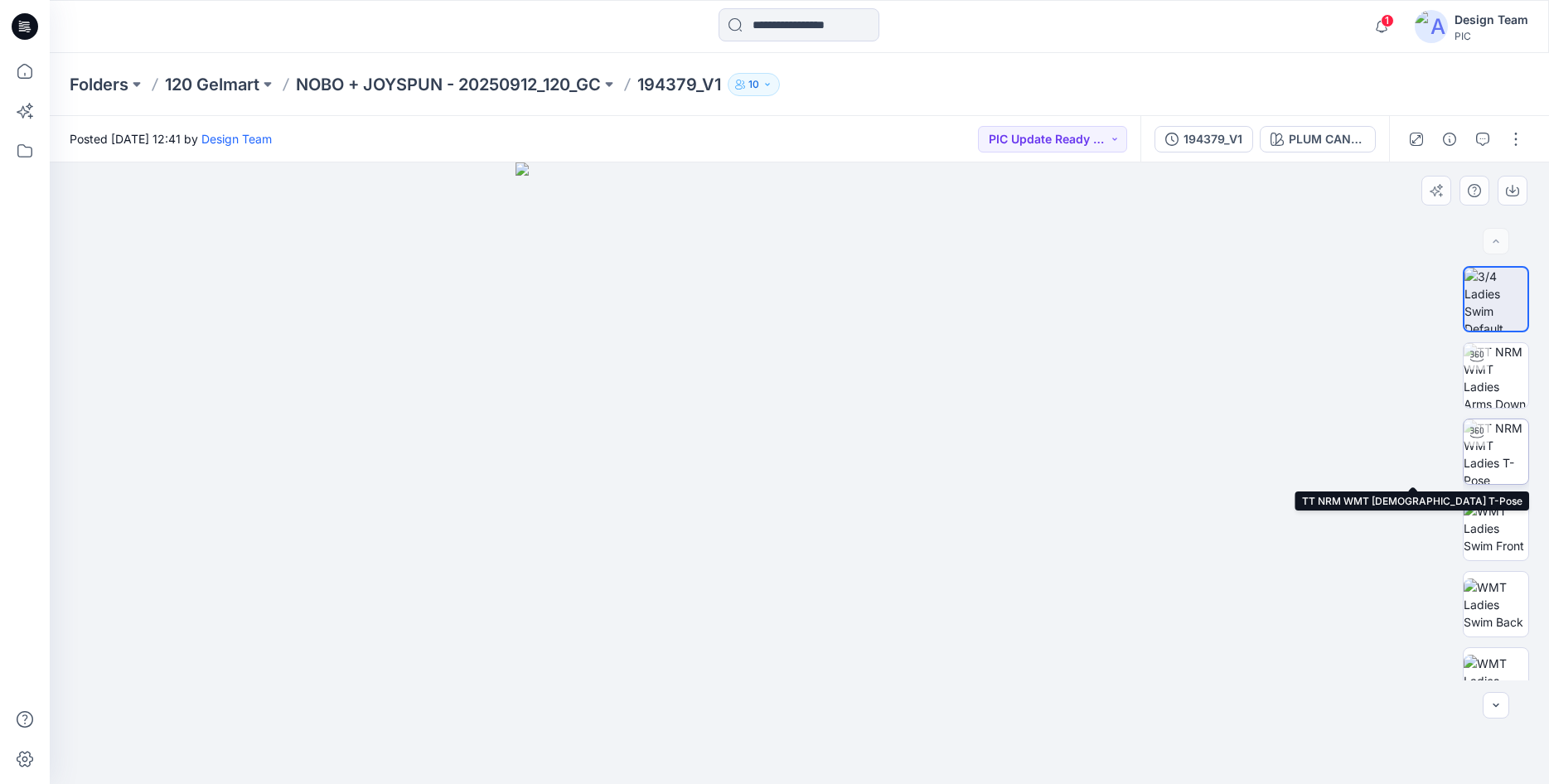
click at [1512, 465] on img at bounding box center [1496, 451] width 64 height 64
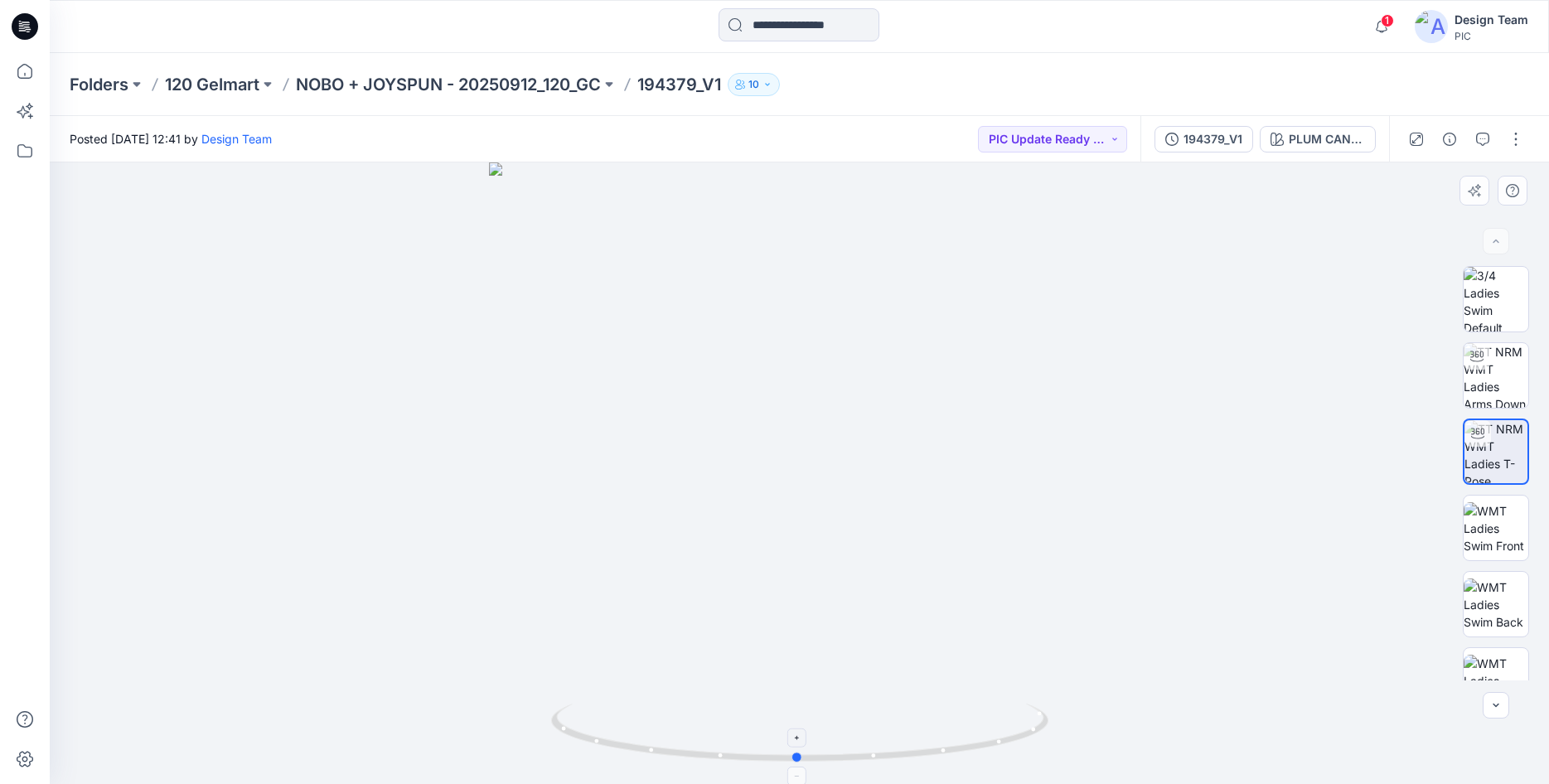
drag, startPoint x: 1004, startPoint y: 743, endPoint x: 1004, endPoint y: 717, distance: 26.0
click at [1004, 717] on icon at bounding box center [802, 735] width 501 height 62
drag, startPoint x: 892, startPoint y: 754, endPoint x: 939, endPoint y: 742, distance: 48.5
click at [939, 742] on icon at bounding box center [802, 735] width 501 height 62
drag, startPoint x: 913, startPoint y: 759, endPoint x: 893, endPoint y: 758, distance: 20.0
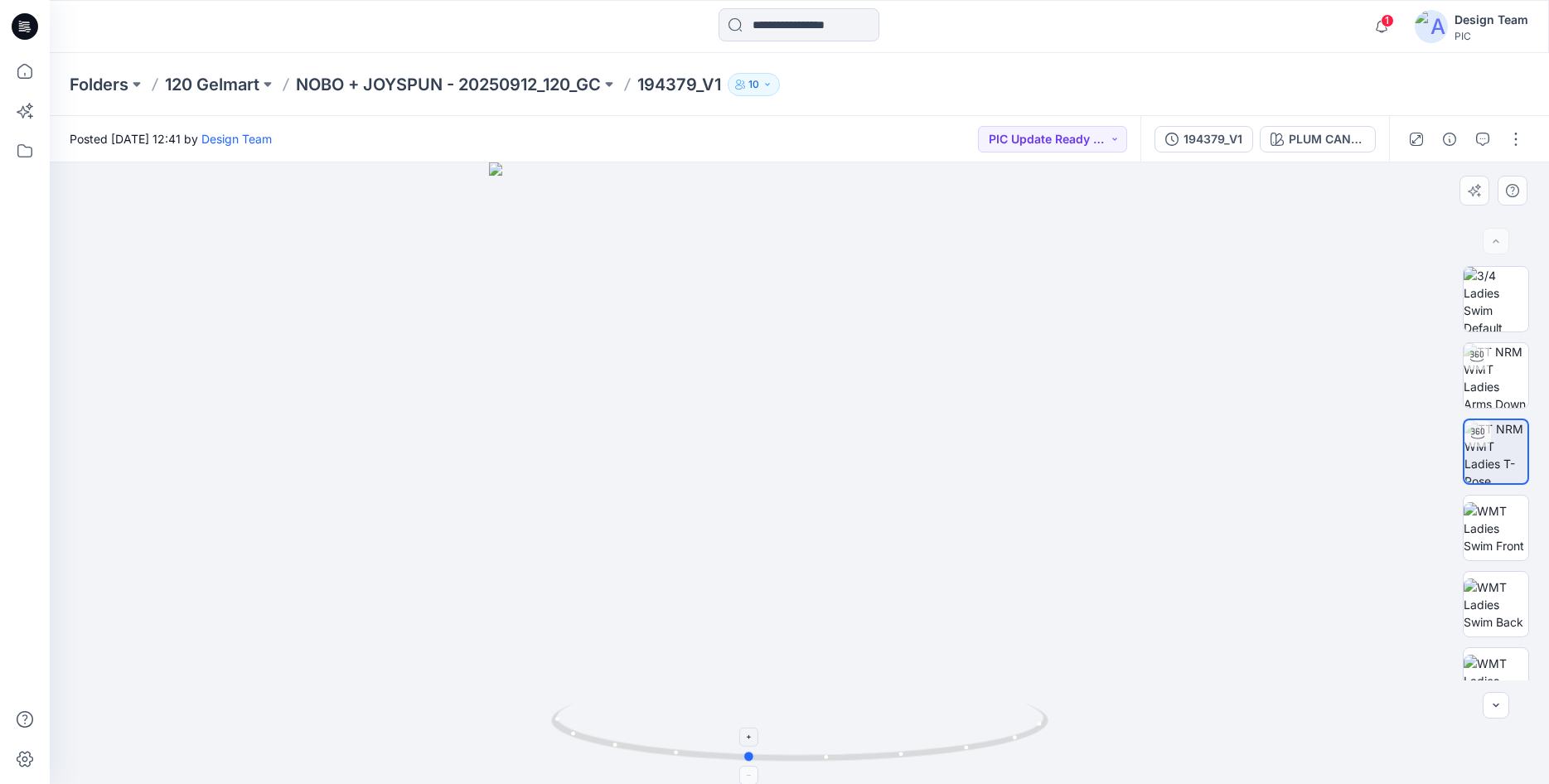
click at [893, 758] on icon at bounding box center [802, 735] width 501 height 62
